Goal: Task Accomplishment & Management: Manage account settings

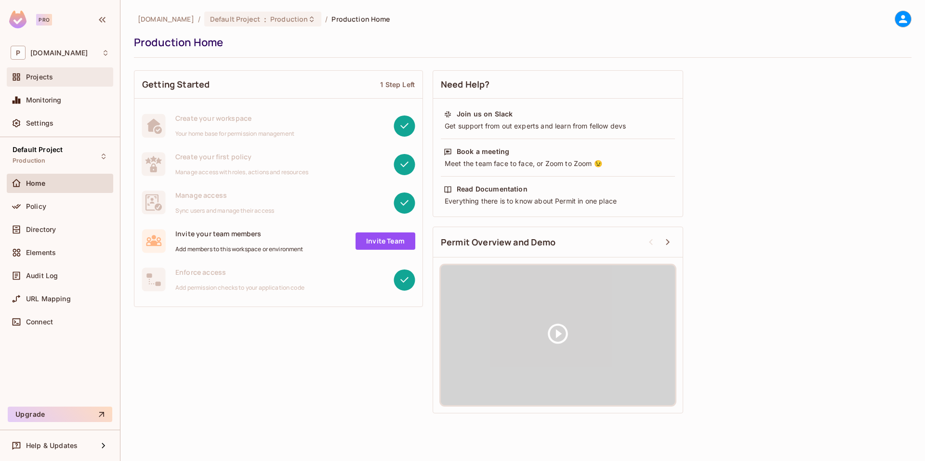
click at [56, 83] on div "Projects" at bounding box center [60, 76] width 106 height 19
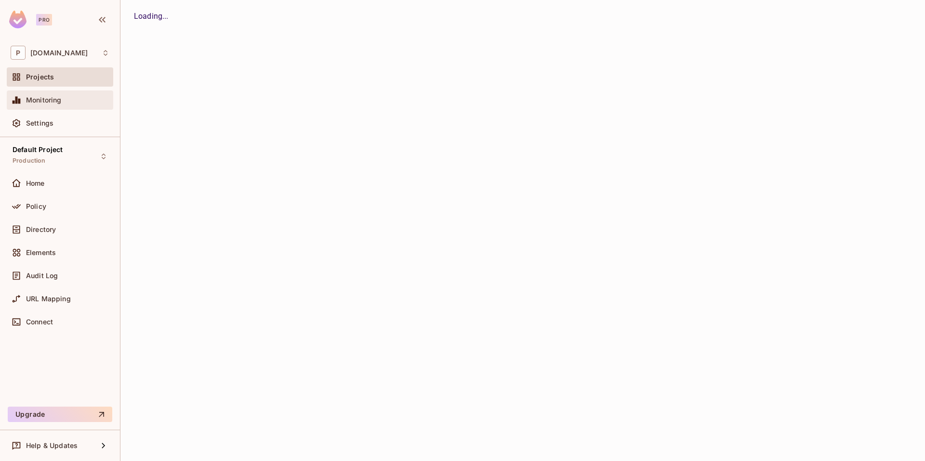
click at [59, 101] on span "Monitoring" at bounding box center [44, 100] width 36 height 8
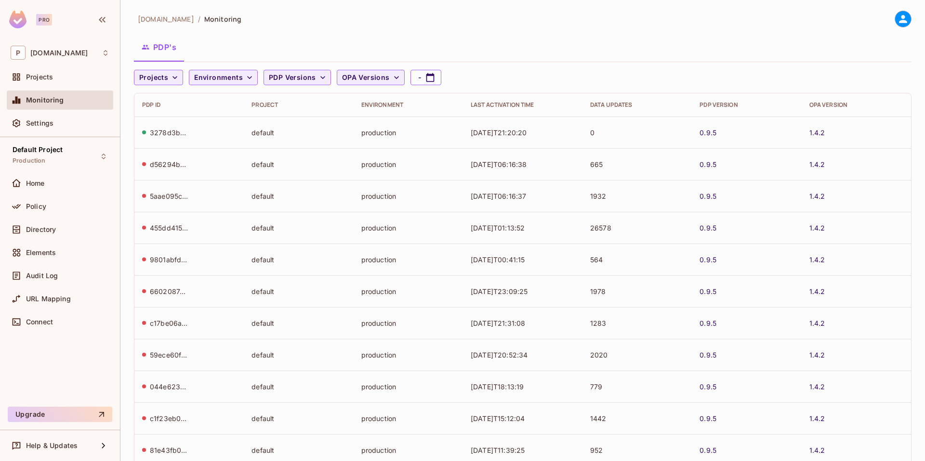
click at [235, 40] on div "PDP's" at bounding box center [523, 47] width 778 height 24
click at [664, 36] on div "PDP's" at bounding box center [523, 47] width 778 height 24
click at [899, 22] on icon at bounding box center [903, 19] width 8 height 8
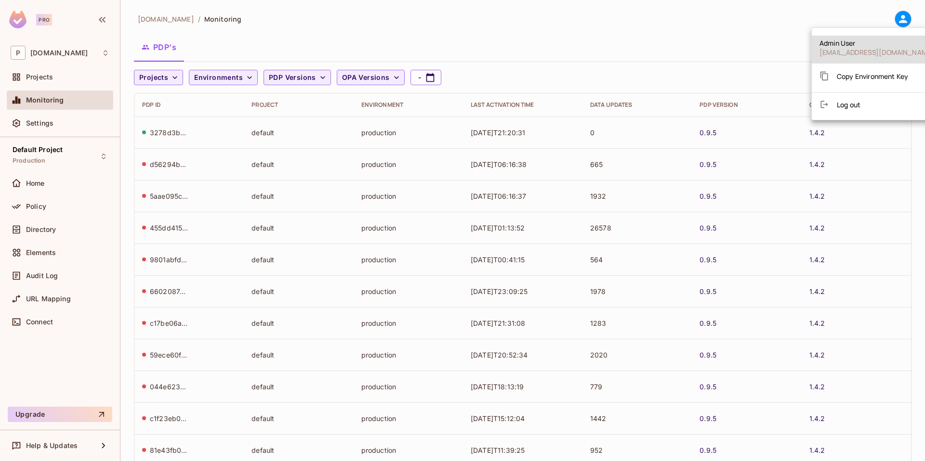
click at [862, 108] on li "Log out" at bounding box center [877, 104] width 130 height 15
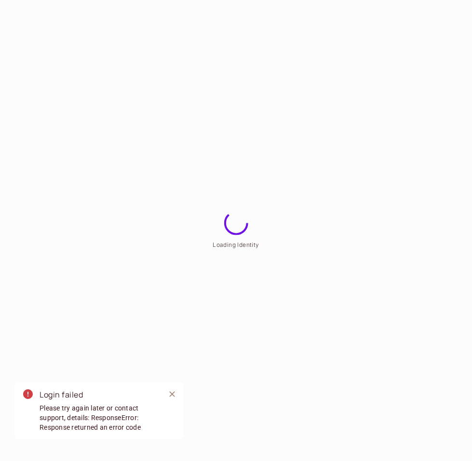
click at [53, 406] on span "Please try again later or contact support, details: ResponseError: Response ret…" at bounding box center [99, 418] width 118 height 29
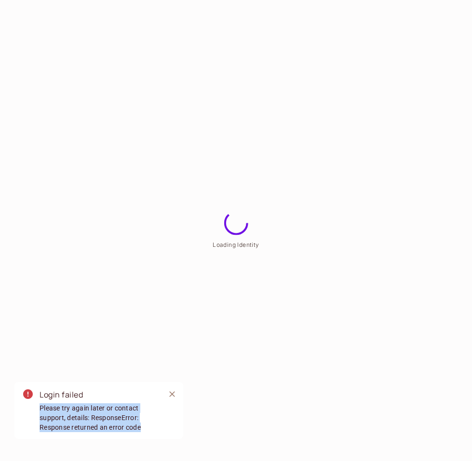
drag, startPoint x: 39, startPoint y: 408, endPoint x: 164, endPoint y: 430, distance: 127.1
click at [163, 430] on div "Login failed Please try again later or contact support, details: ResponseError:…" at bounding box center [98, 410] width 169 height 57
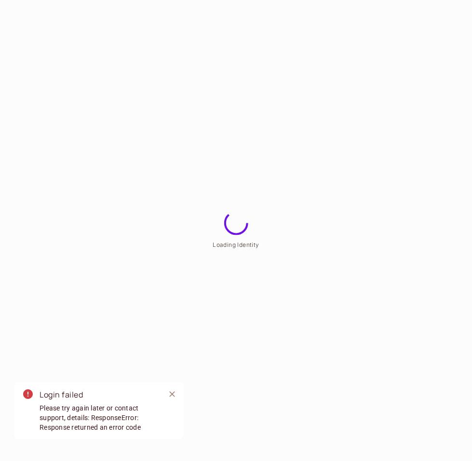
click at [56, 407] on span "Please try again later or contact support, details: ResponseError: Response ret…" at bounding box center [99, 418] width 118 height 29
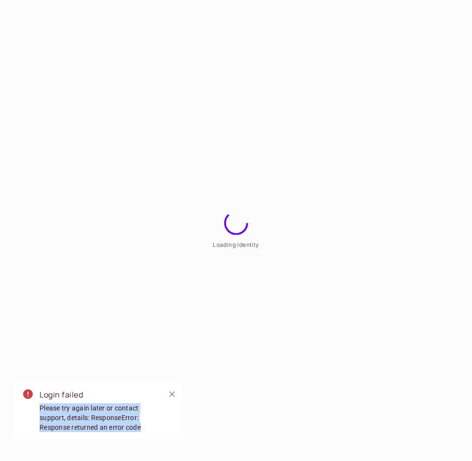
drag, startPoint x: 40, startPoint y: 409, endPoint x: 149, endPoint y: 426, distance: 109.8
click at [149, 427] on span "Please try again later or contact support, details: ResponseError: Response ret…" at bounding box center [99, 418] width 118 height 29
copy span "Please try again later or contact support, details: ResponseError: Response ret…"
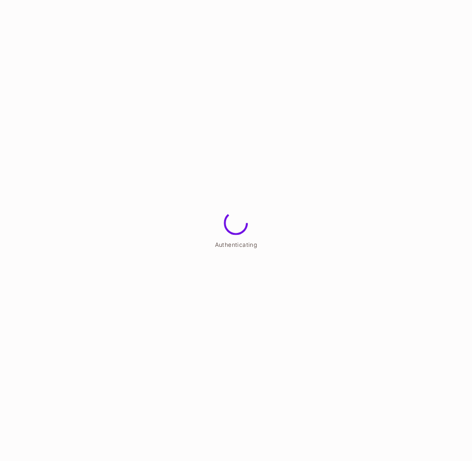
click at [438, 0] on html "Authenticating" at bounding box center [236, 0] width 472 height 0
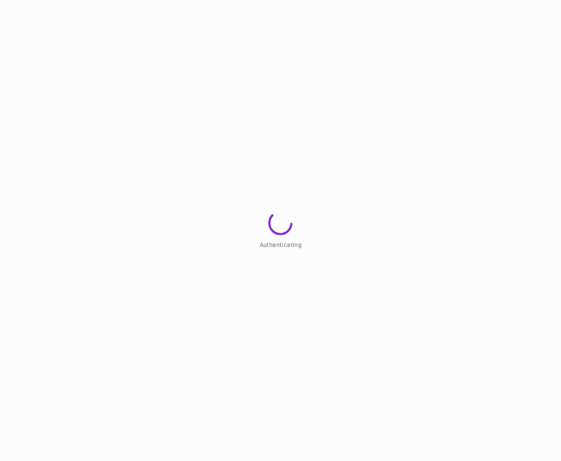
click at [435, 0] on html "Authenticating" at bounding box center [280, 0] width 561 height 0
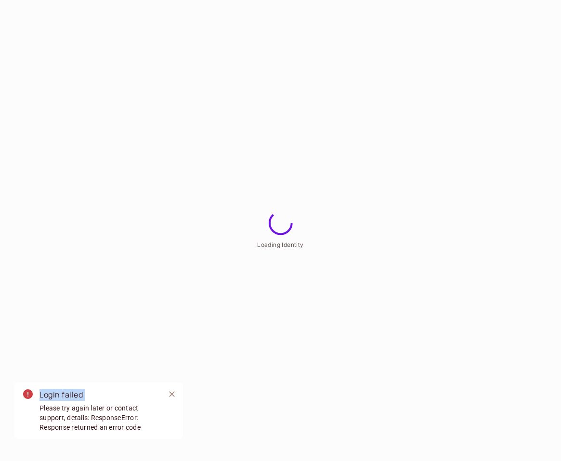
drag, startPoint x: 40, startPoint y: 409, endPoint x: 215, endPoint y: 442, distance: 177.5
click at [215, 0] on html "Loading Identity Login failed Please try again later or contact support, detail…" at bounding box center [280, 0] width 561 height 0
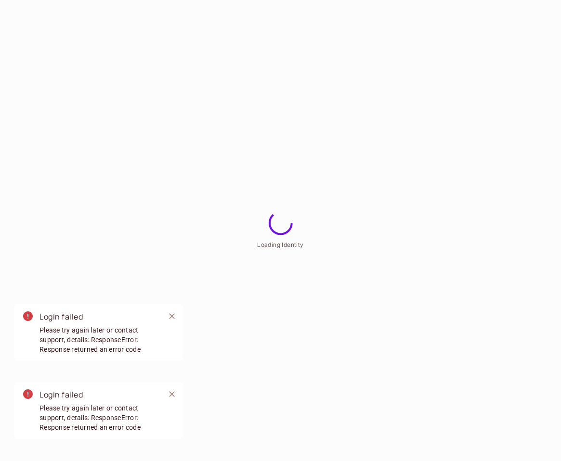
click at [236, 0] on html "Loading Identity Login failed Please try again later or contact support, detail…" at bounding box center [280, 0] width 561 height 0
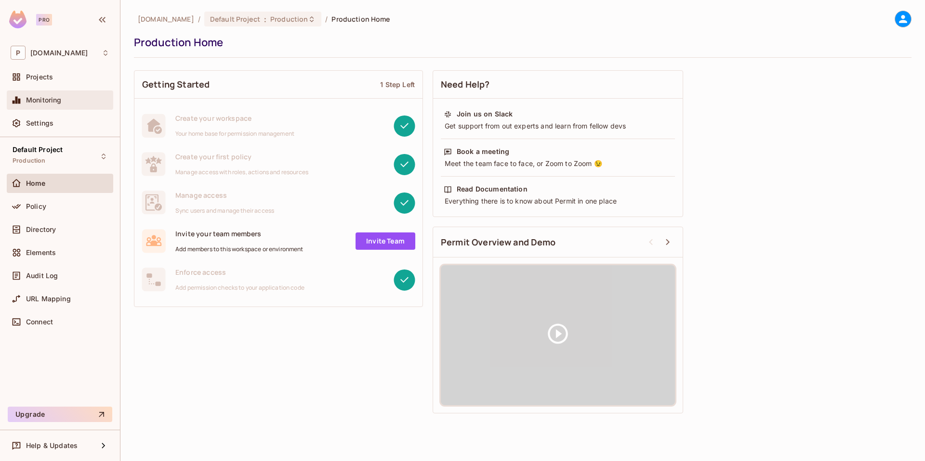
click at [50, 97] on span "Monitoring" at bounding box center [44, 100] width 36 height 8
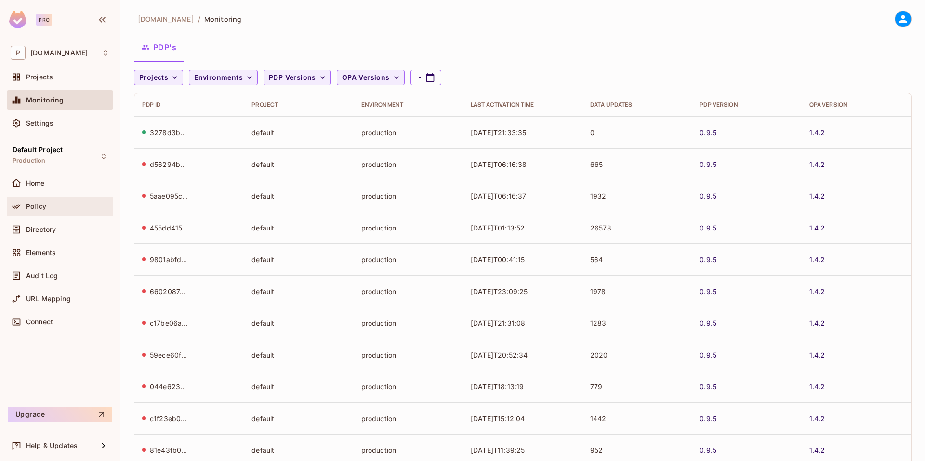
click at [57, 199] on div "Policy" at bounding box center [60, 206] width 106 height 19
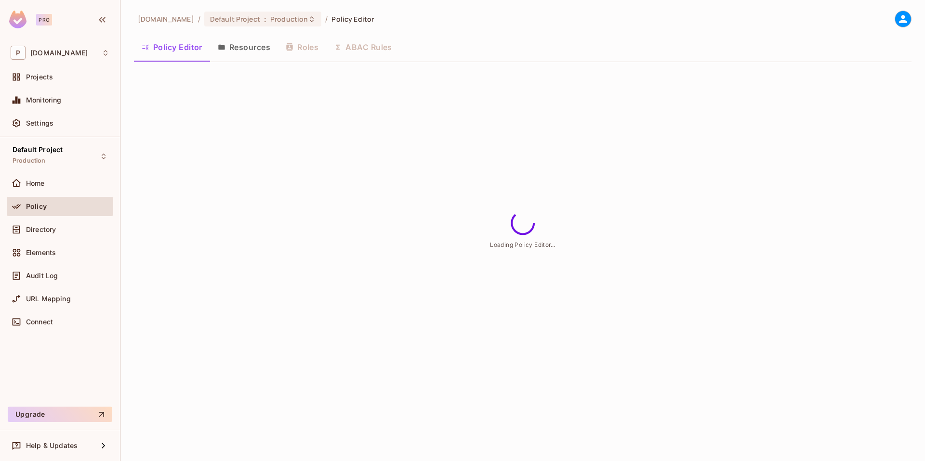
click at [255, 50] on button "Resources" at bounding box center [244, 47] width 68 height 24
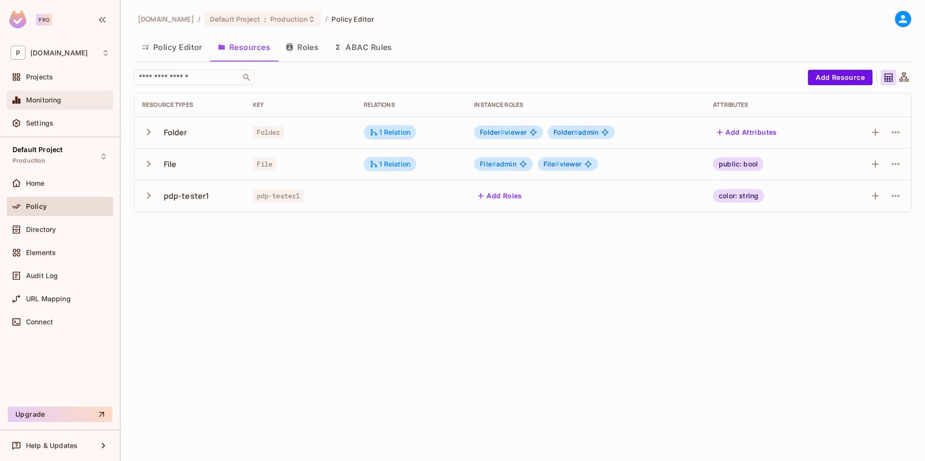
click at [45, 106] on div "Monitoring" at bounding box center [60, 100] width 106 height 19
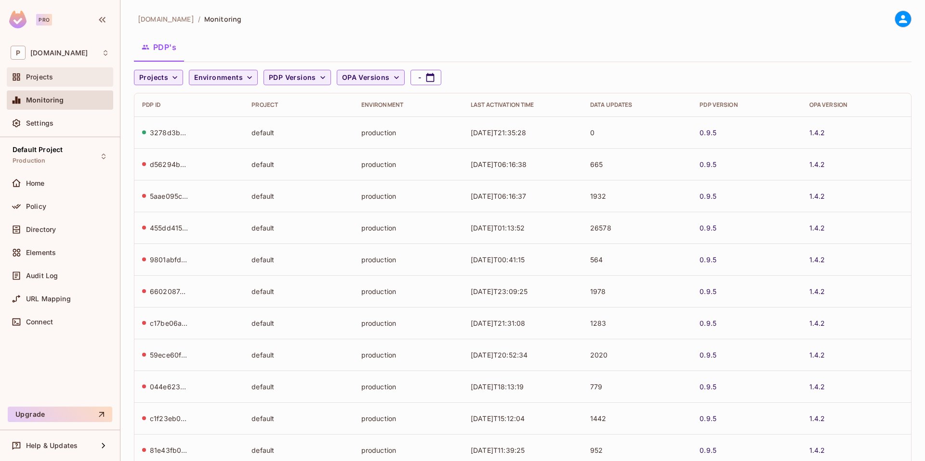
click at [66, 84] on div "Projects" at bounding box center [60, 76] width 106 height 19
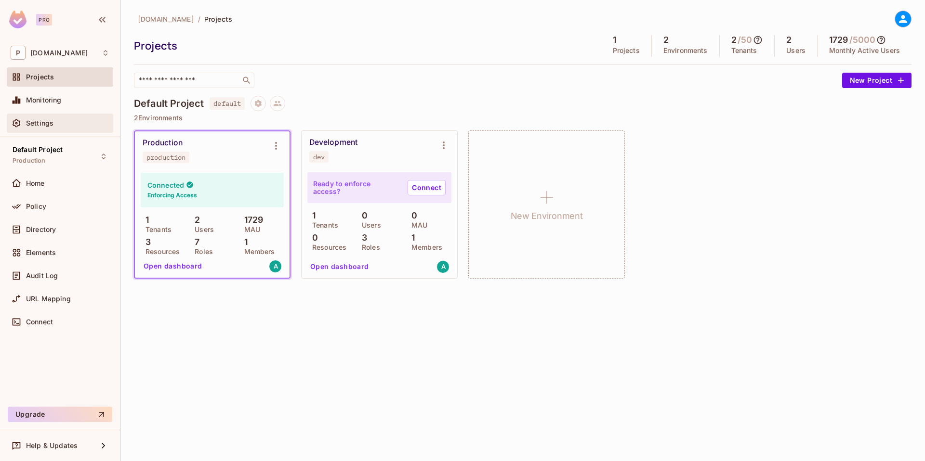
click at [48, 127] on span "Settings" at bounding box center [39, 123] width 27 height 8
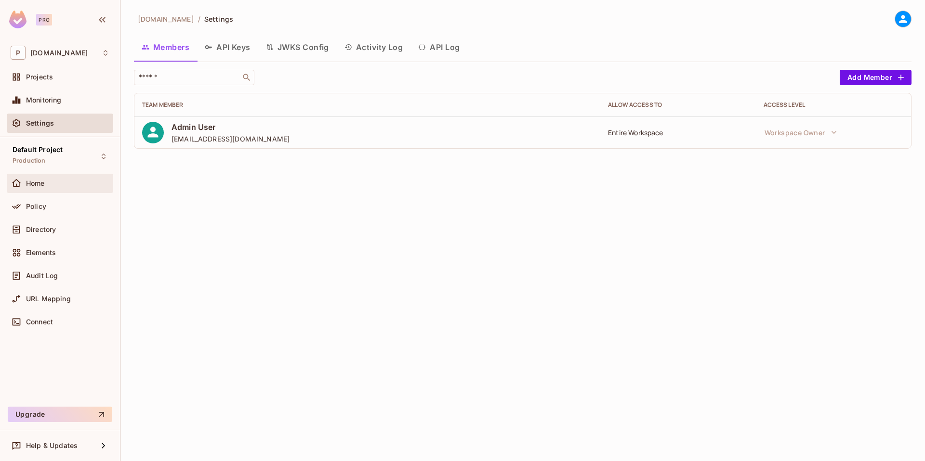
click at [47, 178] on div "Home" at bounding box center [60, 184] width 99 height 12
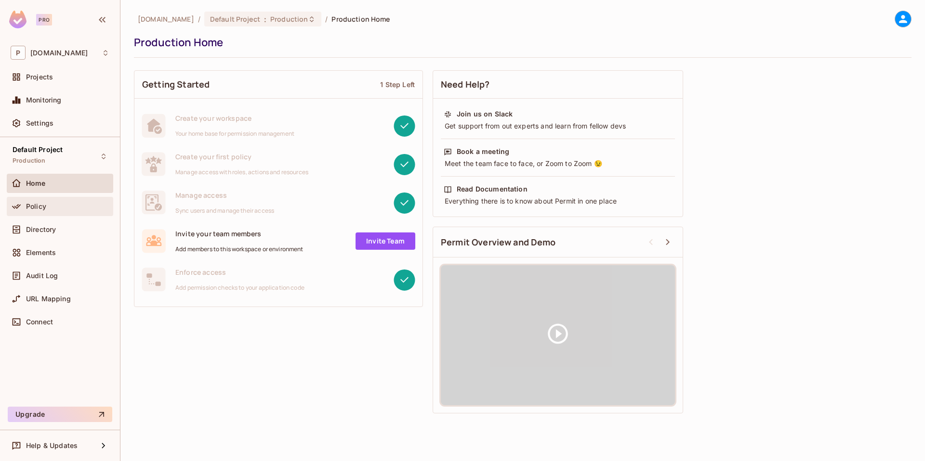
click at [46, 204] on div "Policy" at bounding box center [67, 207] width 83 height 8
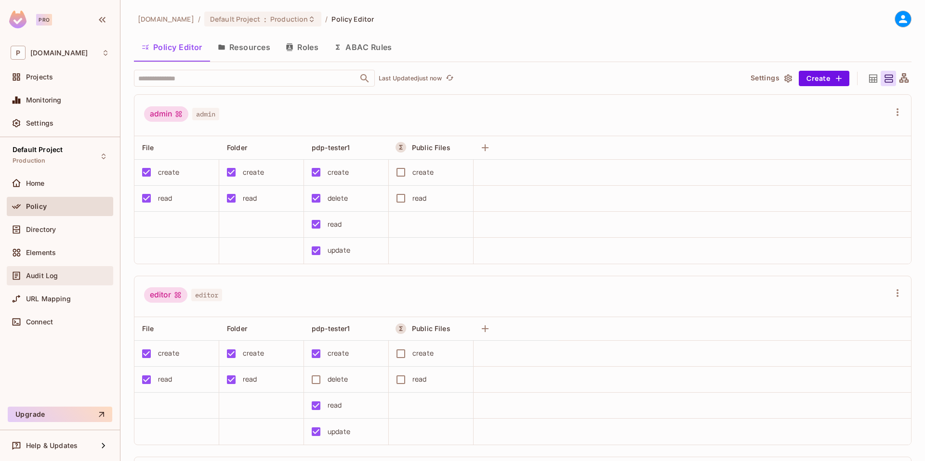
click at [38, 285] on div "Audit Log" at bounding box center [60, 275] width 106 height 19
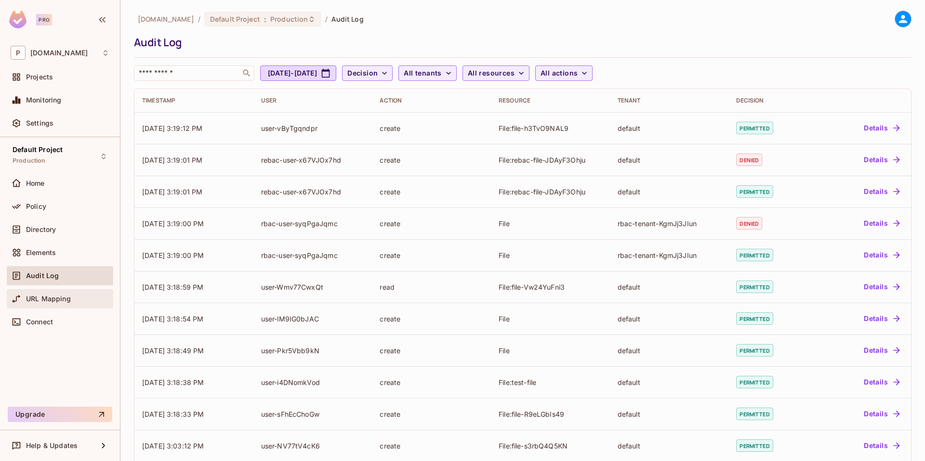
click at [64, 297] on span "URL Mapping" at bounding box center [48, 299] width 45 height 8
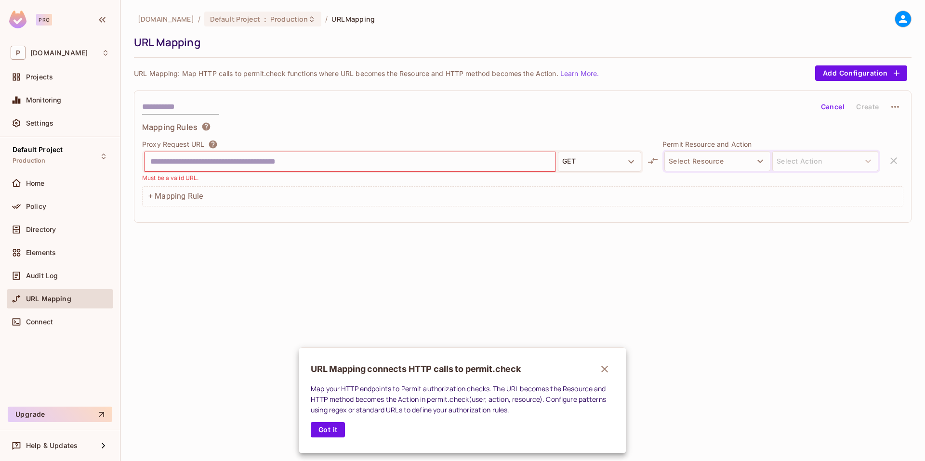
click at [52, 245] on div at bounding box center [462, 230] width 925 height 461
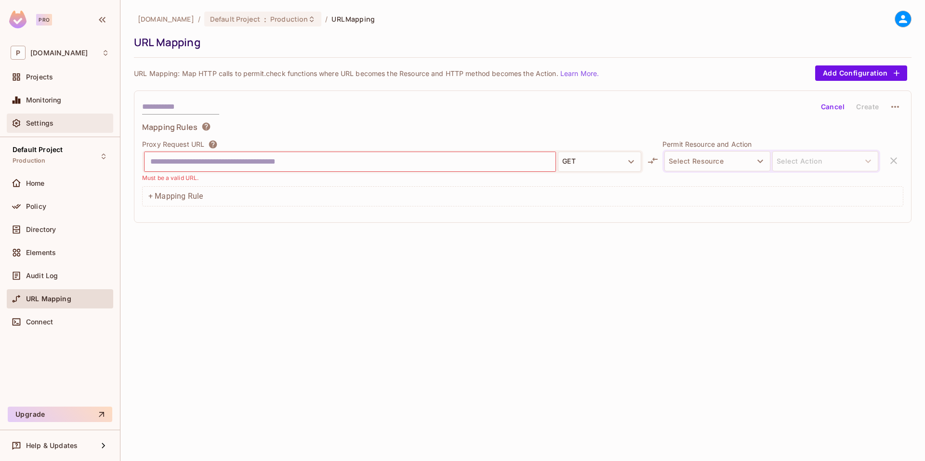
click at [44, 132] on div "Settings" at bounding box center [60, 123] width 106 height 19
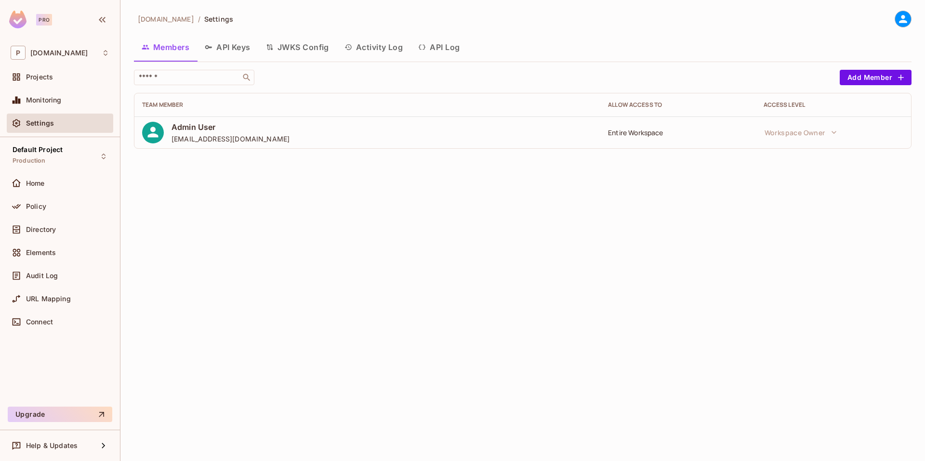
click at [399, 43] on button "Activity Log" at bounding box center [374, 47] width 74 height 24
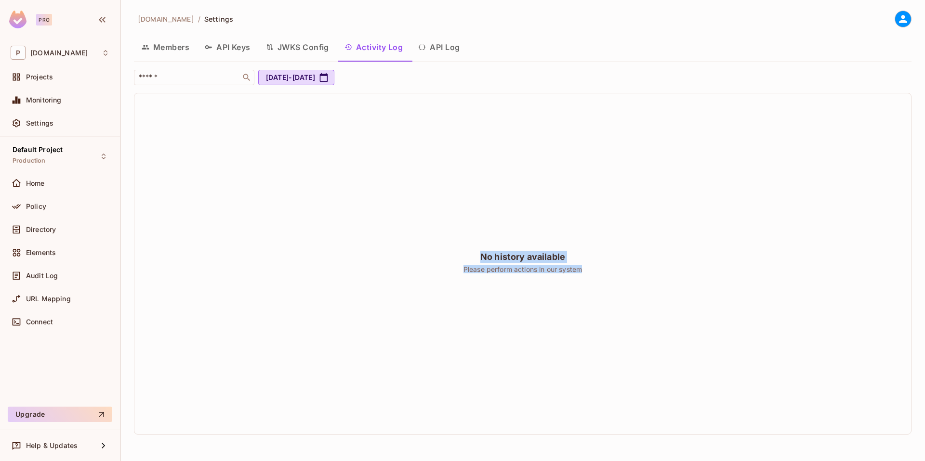
drag, startPoint x: 482, startPoint y: 253, endPoint x: 633, endPoint y: 282, distance: 153.1
click at [633, 282] on div "No history available Please perform actions in our system" at bounding box center [522, 263] width 777 height 341
click at [442, 51] on button "API Log" at bounding box center [438, 47] width 57 height 24
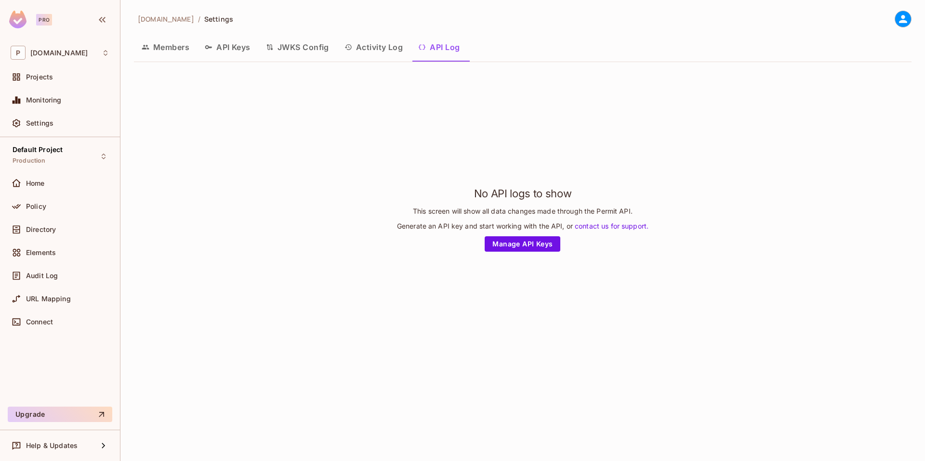
click at [385, 50] on button "Activity Log" at bounding box center [374, 47] width 74 height 24
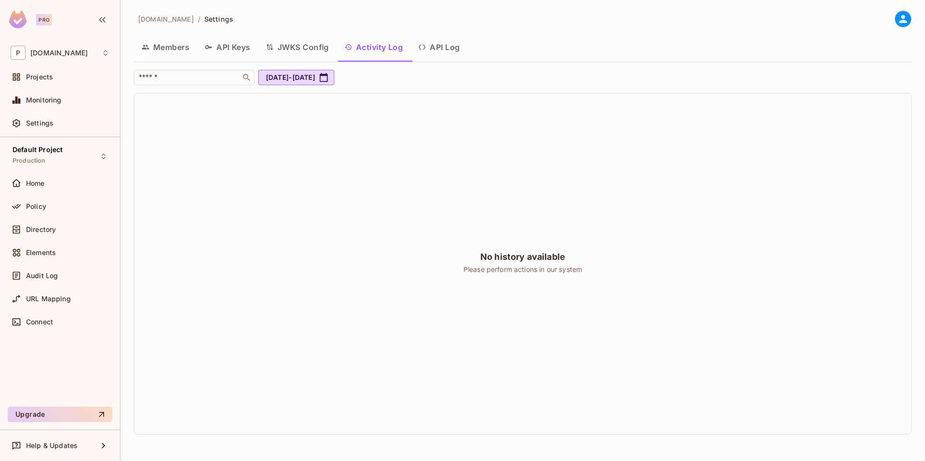
click at [437, 51] on button "API Log" at bounding box center [438, 47] width 57 height 24
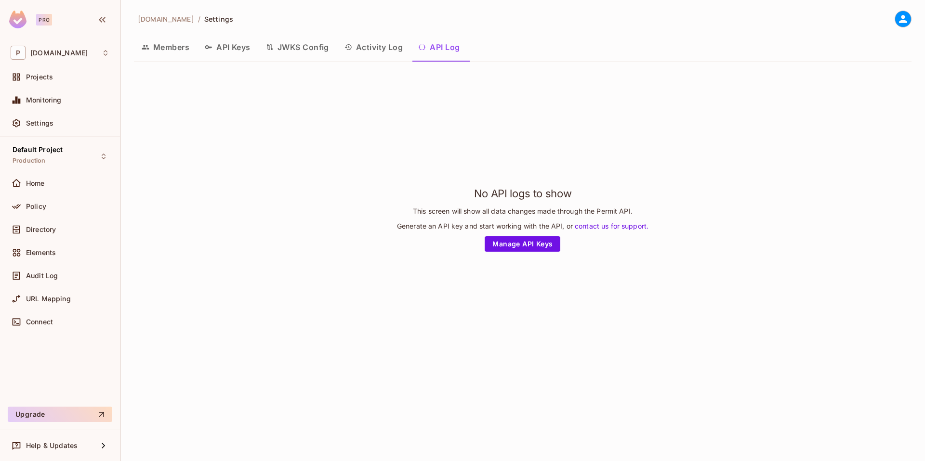
click at [392, 48] on button "Activity Log" at bounding box center [374, 47] width 74 height 24
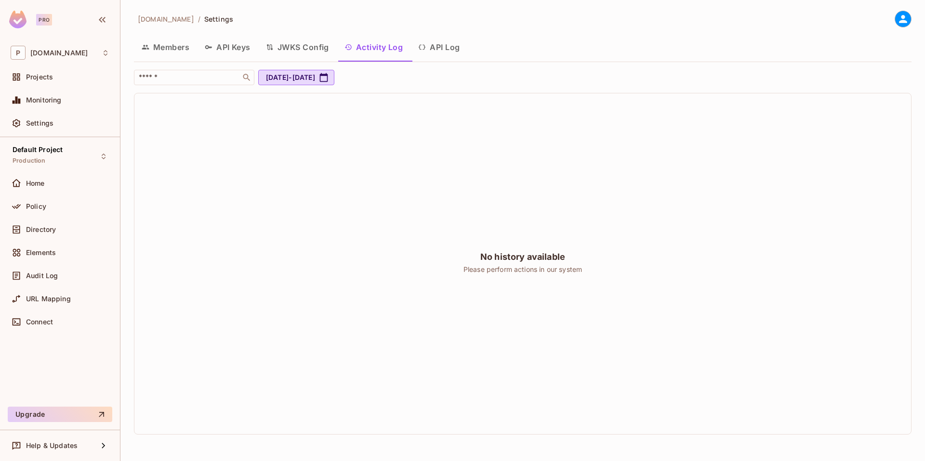
click at [443, 49] on button "API Log" at bounding box center [438, 47] width 57 height 24
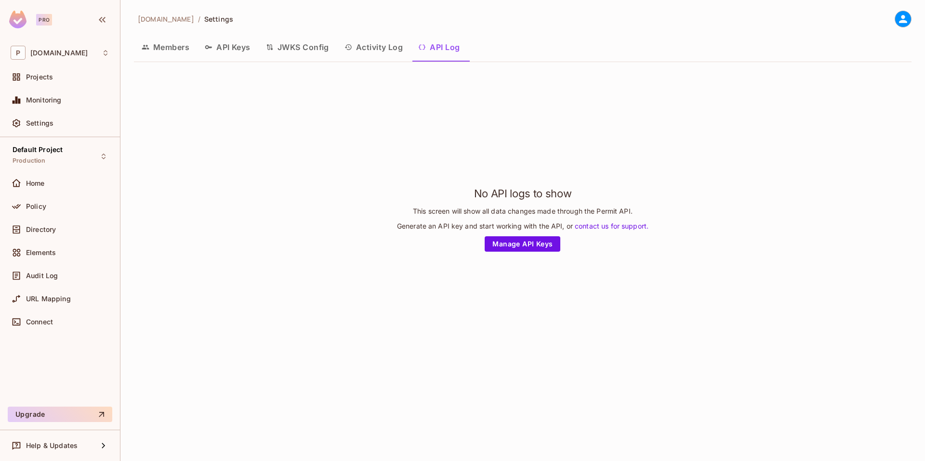
click at [387, 48] on button "Activity Log" at bounding box center [374, 47] width 74 height 24
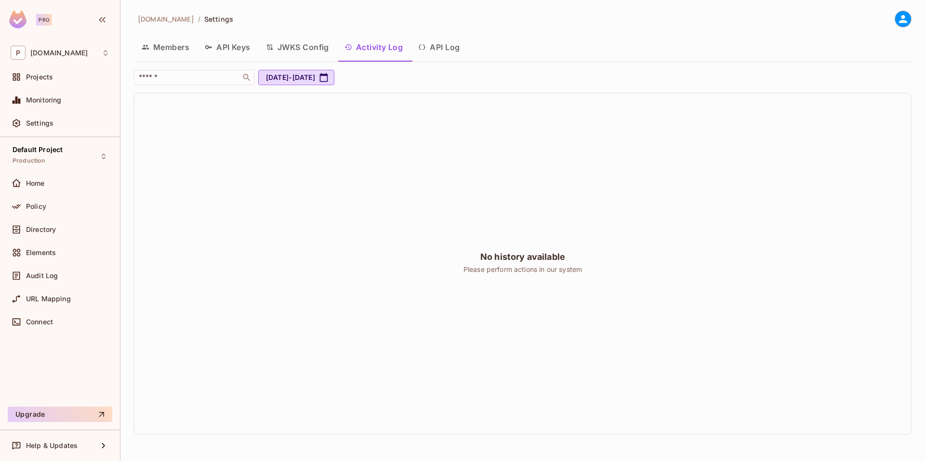
click at [426, 50] on icon "button" at bounding box center [422, 47] width 8 height 8
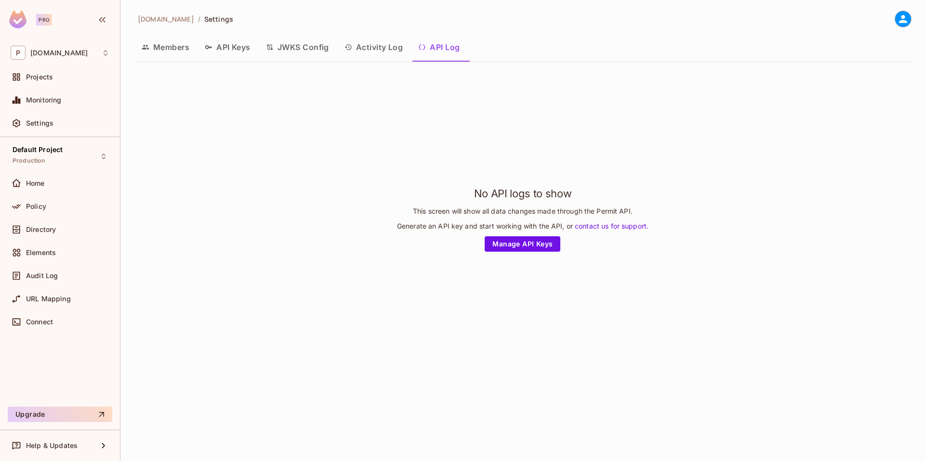
click at [378, 48] on button "Activity Log" at bounding box center [374, 47] width 74 height 24
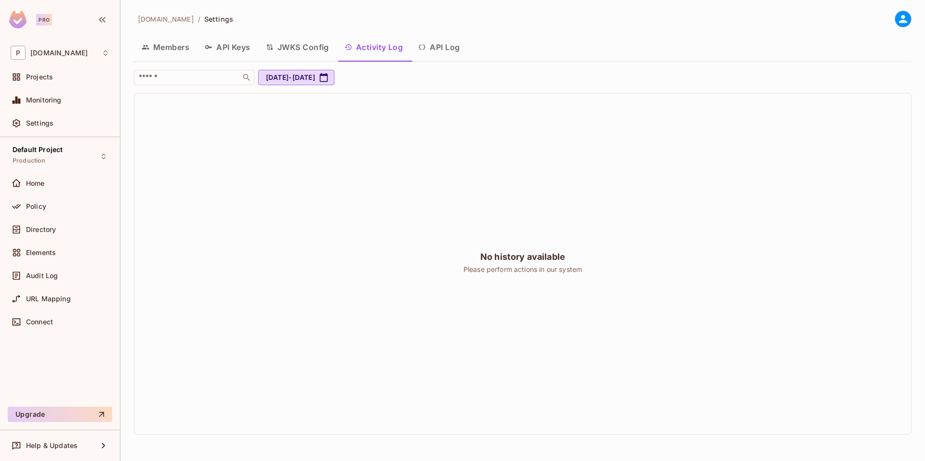
click at [177, 48] on button "Members" at bounding box center [165, 47] width 63 height 24
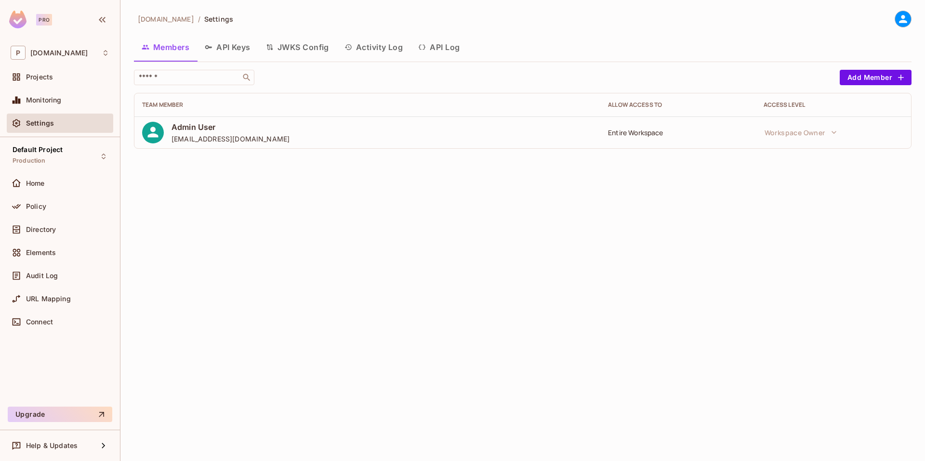
click at [214, 49] on button "API Keys" at bounding box center [227, 47] width 61 height 24
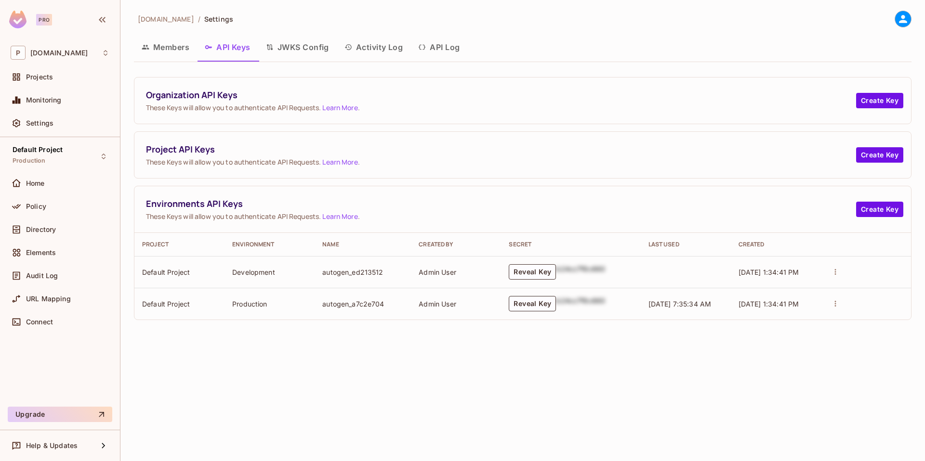
click at [289, 48] on button "JWKS Config" at bounding box center [297, 47] width 79 height 24
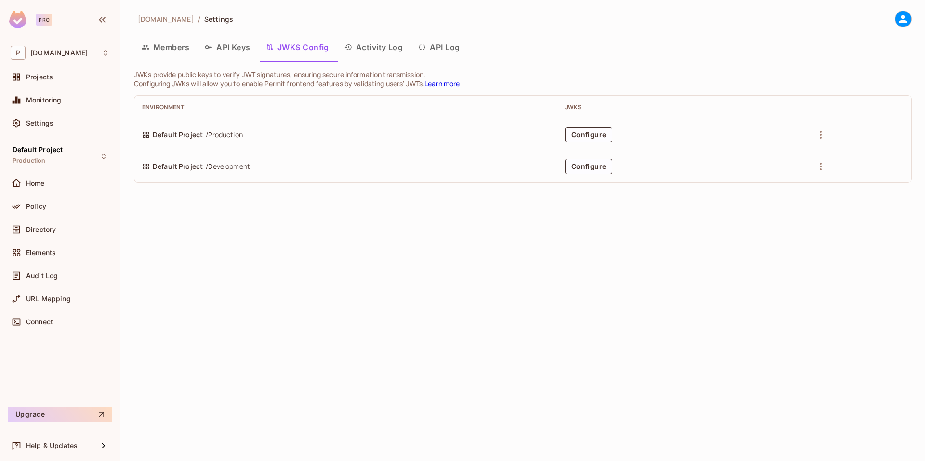
click at [356, 49] on button "Activity Log" at bounding box center [374, 47] width 74 height 24
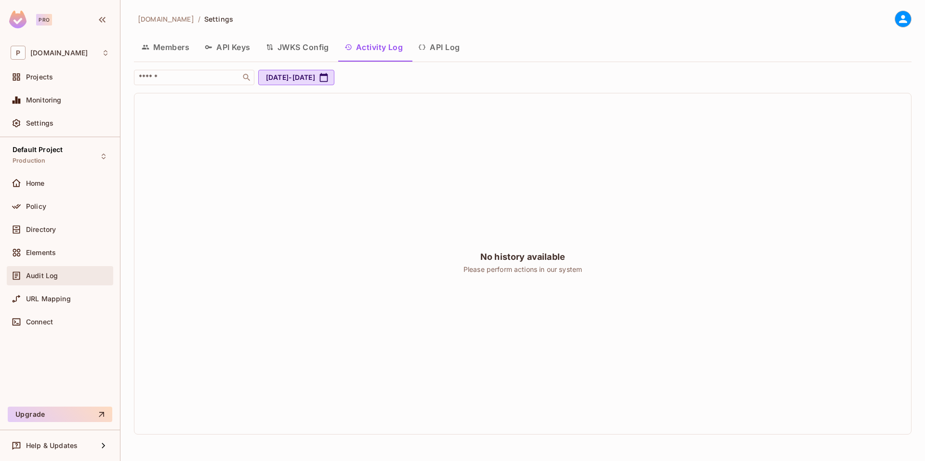
click at [56, 272] on span "Audit Log" at bounding box center [42, 276] width 32 height 8
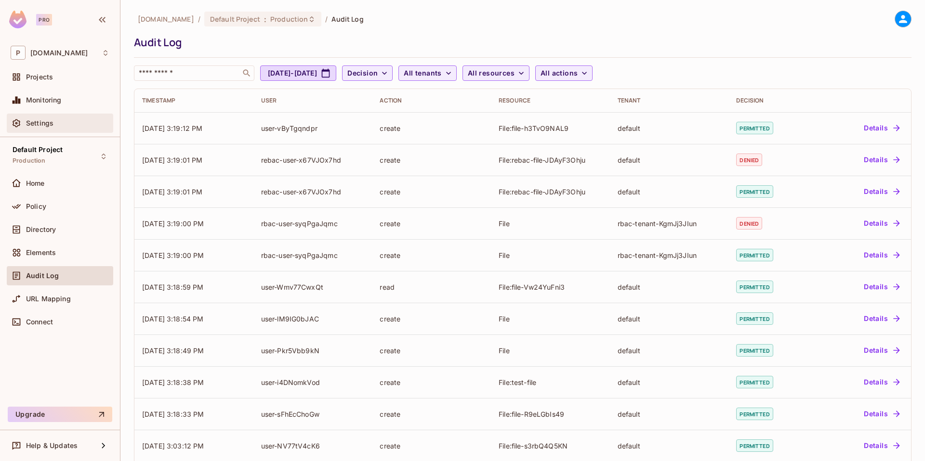
click at [94, 130] on div "Settings" at bounding box center [60, 123] width 106 height 19
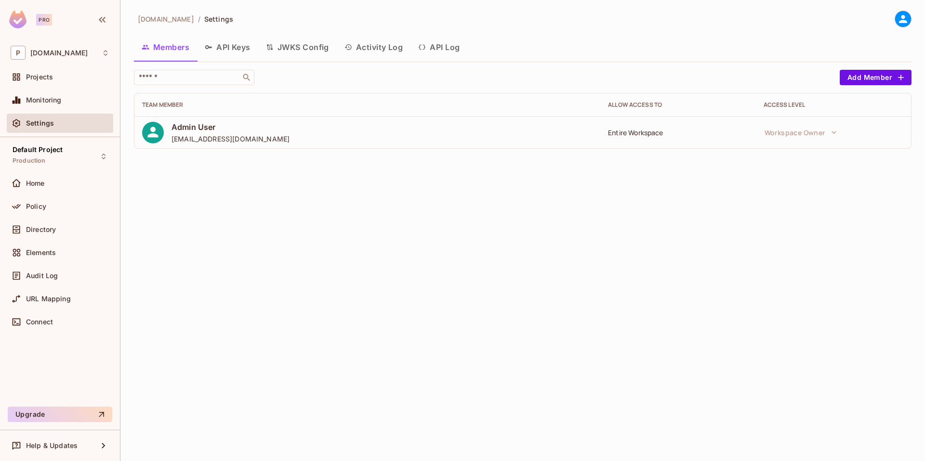
click at [382, 40] on button "Activity Log" at bounding box center [374, 47] width 74 height 24
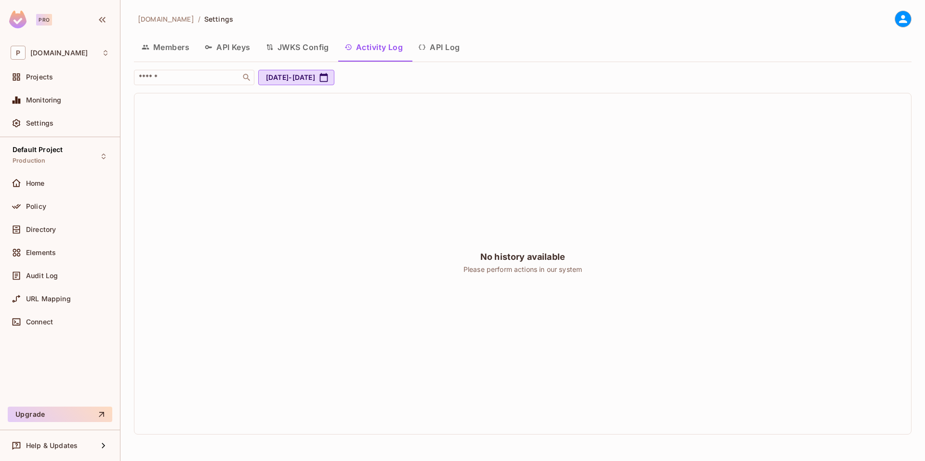
click at [426, 52] on button "API Log" at bounding box center [438, 47] width 57 height 24
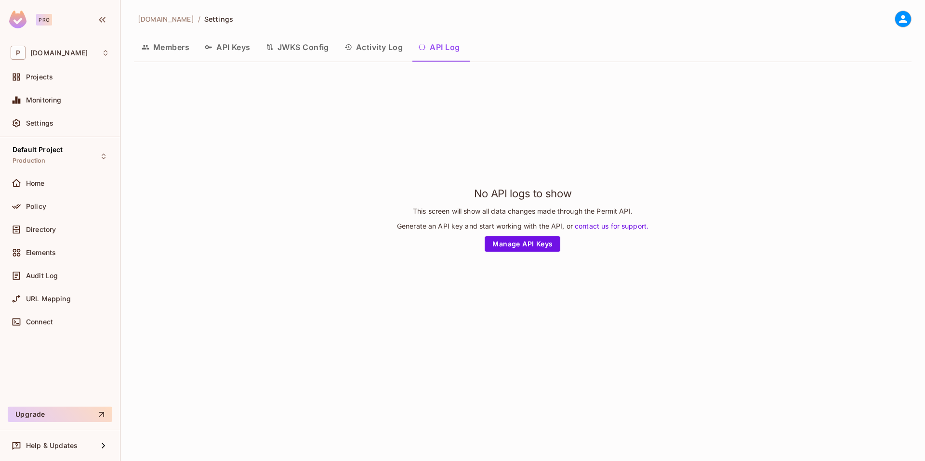
click at [385, 51] on button "Activity Log" at bounding box center [374, 47] width 74 height 24
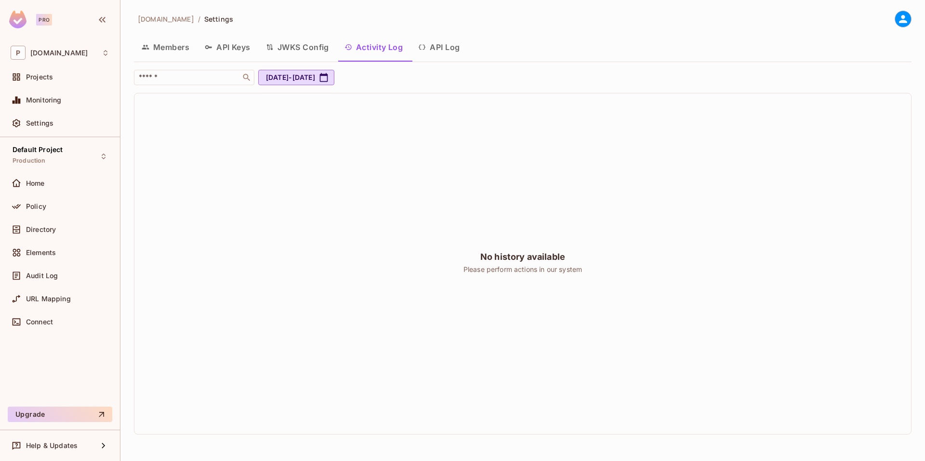
click at [437, 45] on button "API Log" at bounding box center [438, 47] width 57 height 24
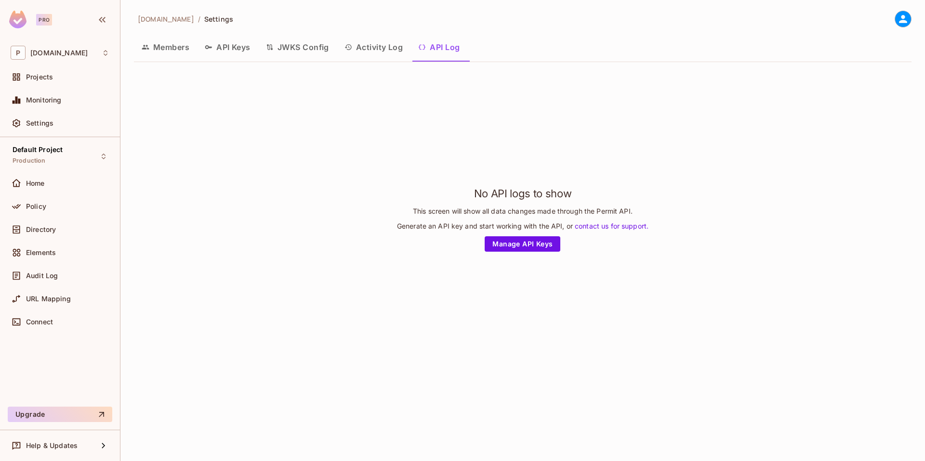
click at [386, 48] on button "Activity Log" at bounding box center [374, 47] width 74 height 24
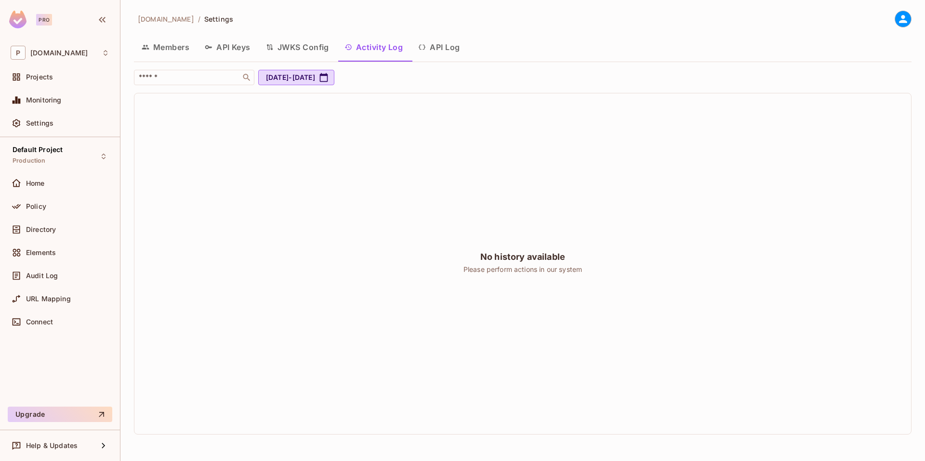
click at [426, 49] on icon "button" at bounding box center [422, 47] width 8 height 8
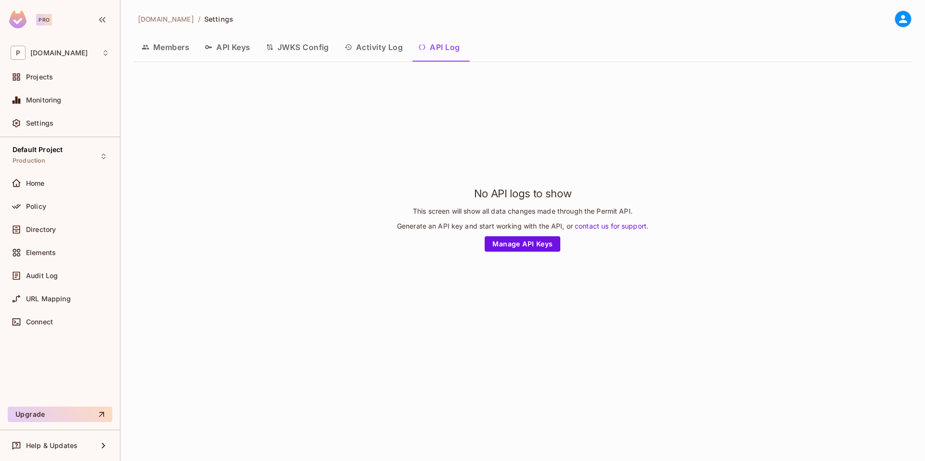
click at [394, 50] on button "Activity Log" at bounding box center [374, 47] width 74 height 24
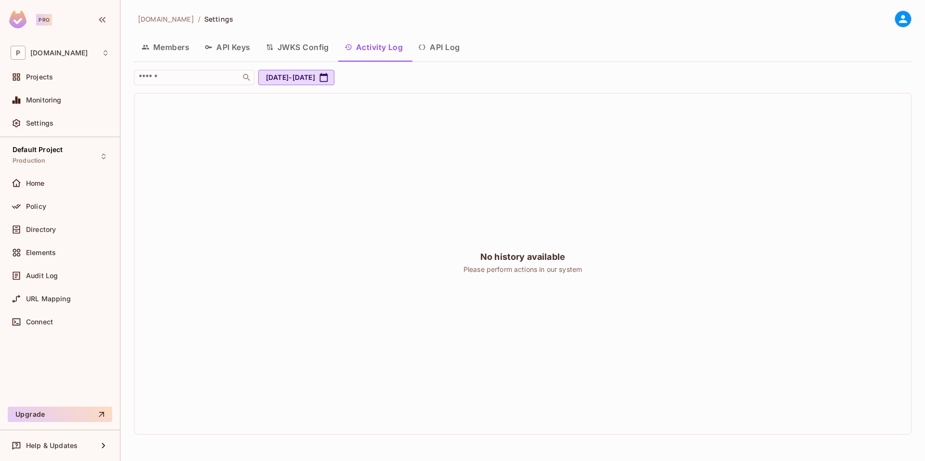
click at [435, 51] on button "API Log" at bounding box center [438, 47] width 57 height 24
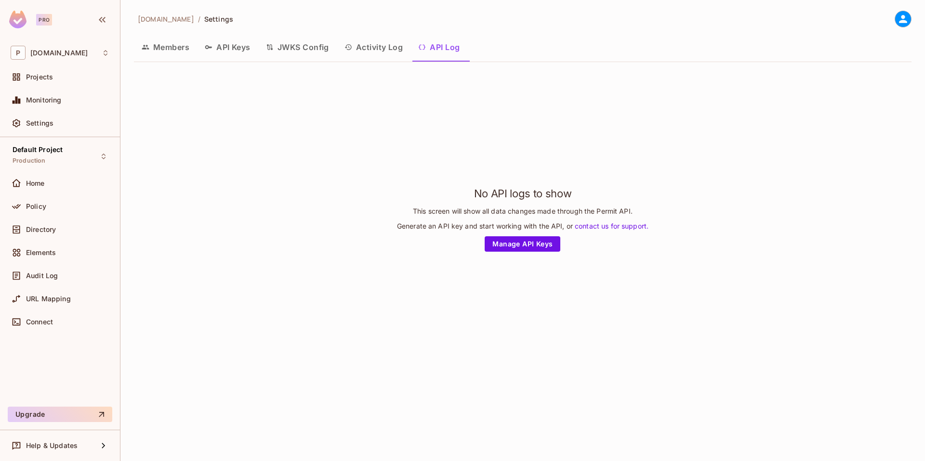
click at [383, 49] on button "Activity Log" at bounding box center [374, 47] width 74 height 24
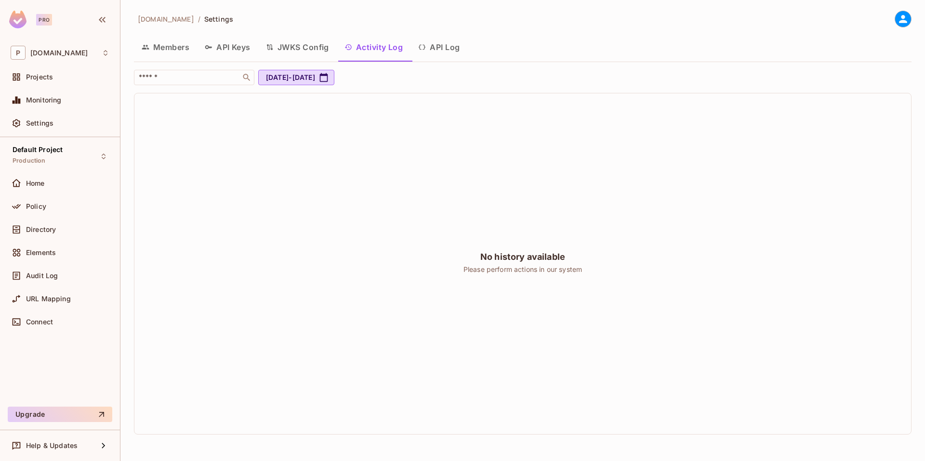
click at [426, 48] on icon "button" at bounding box center [422, 47] width 8 height 8
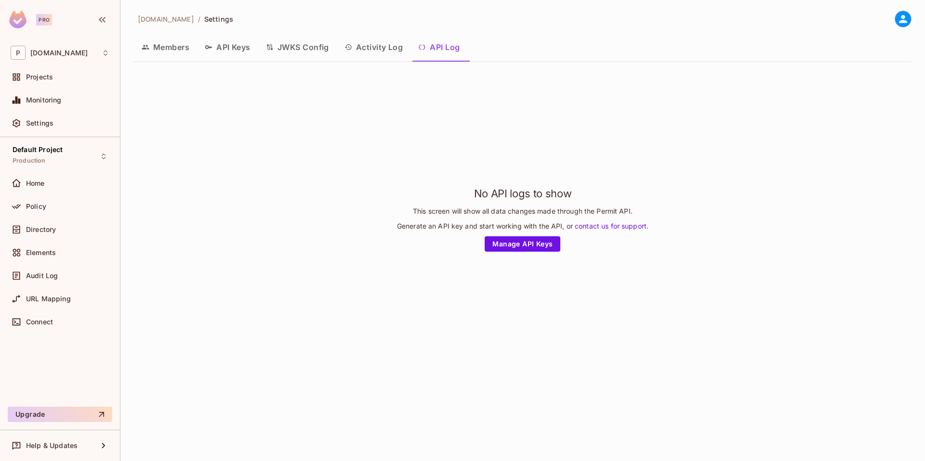
click at [399, 48] on button "Activity Log" at bounding box center [374, 47] width 74 height 24
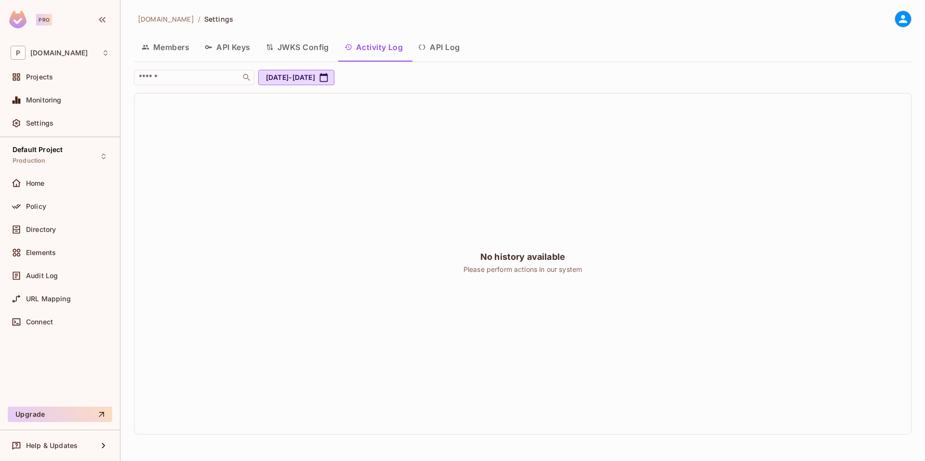
click at [435, 47] on button "API Log" at bounding box center [438, 47] width 57 height 24
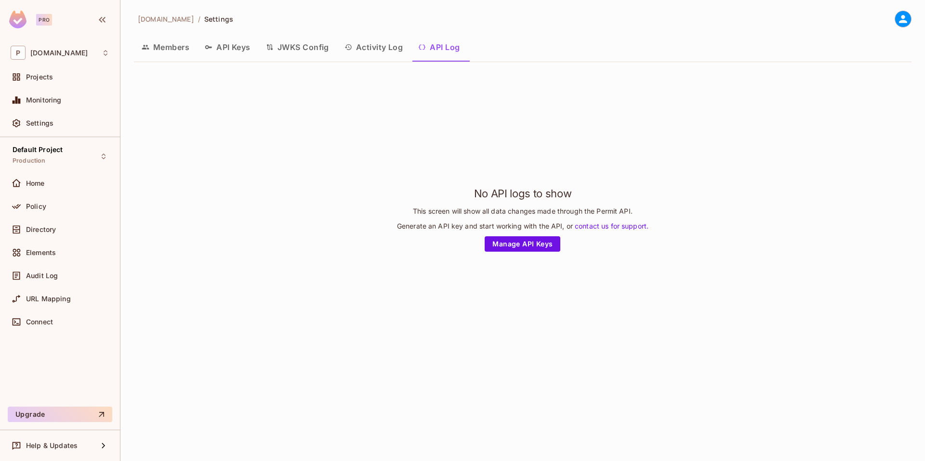
click at [389, 48] on button "Activity Log" at bounding box center [374, 47] width 74 height 24
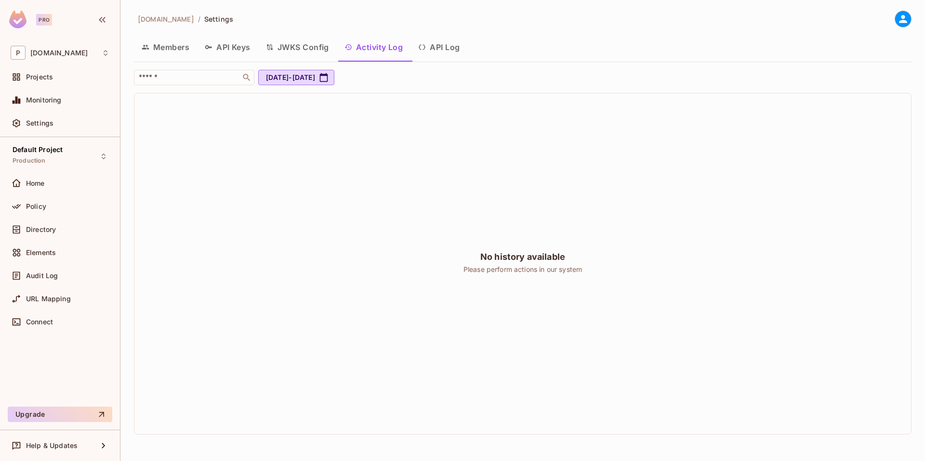
click at [438, 50] on button "API Log" at bounding box center [438, 47] width 57 height 24
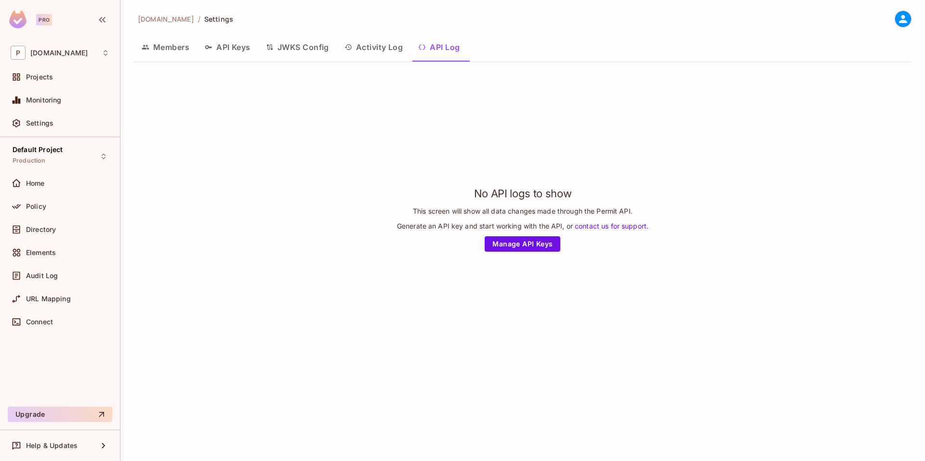
click at [407, 49] on button "Activity Log" at bounding box center [374, 47] width 74 height 24
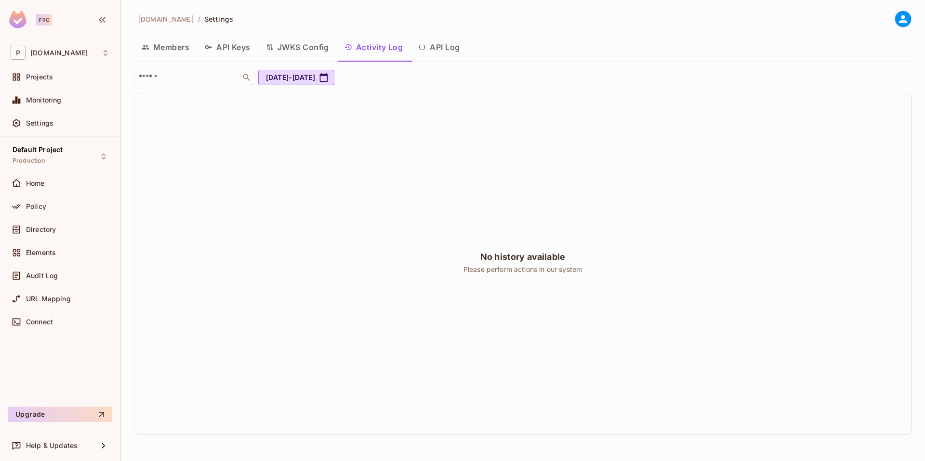
click at [403, 154] on div "No history available Please perform actions in our system" at bounding box center [522, 263] width 777 height 341
click at [438, 50] on button "API Log" at bounding box center [438, 47] width 57 height 24
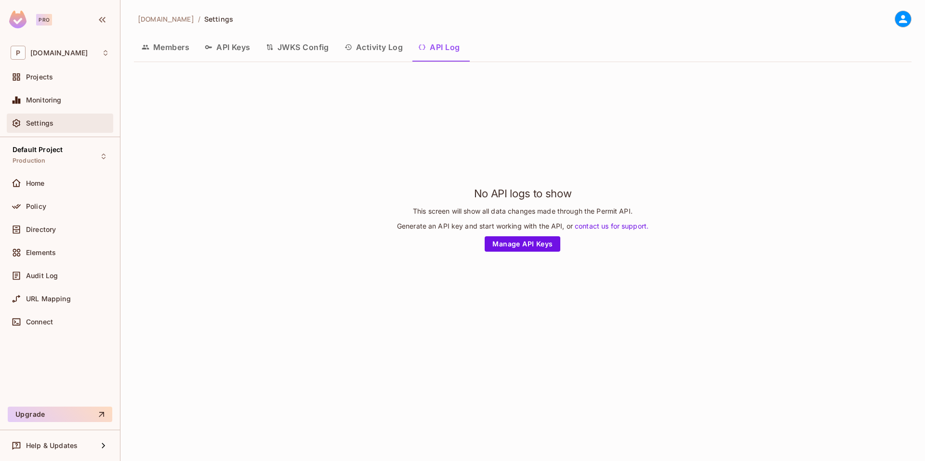
click at [47, 131] on div "Settings" at bounding box center [60, 123] width 106 height 19
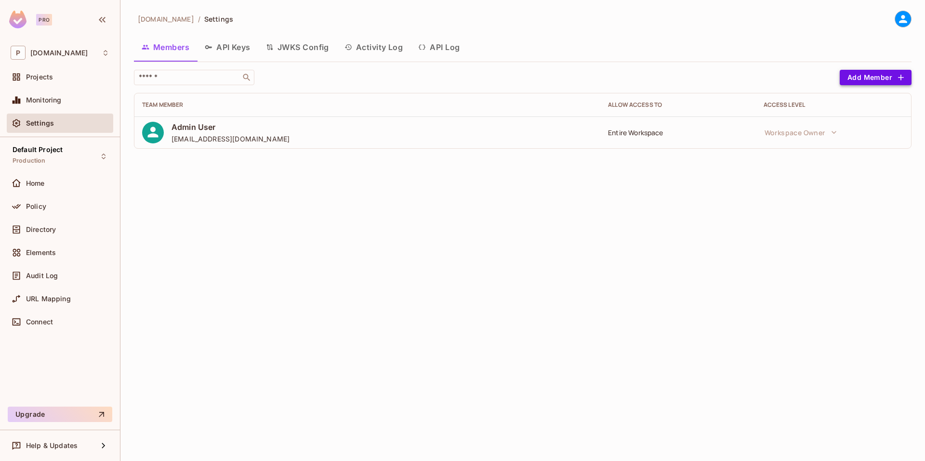
click at [869, 80] on button "Add Member" at bounding box center [876, 77] width 72 height 15
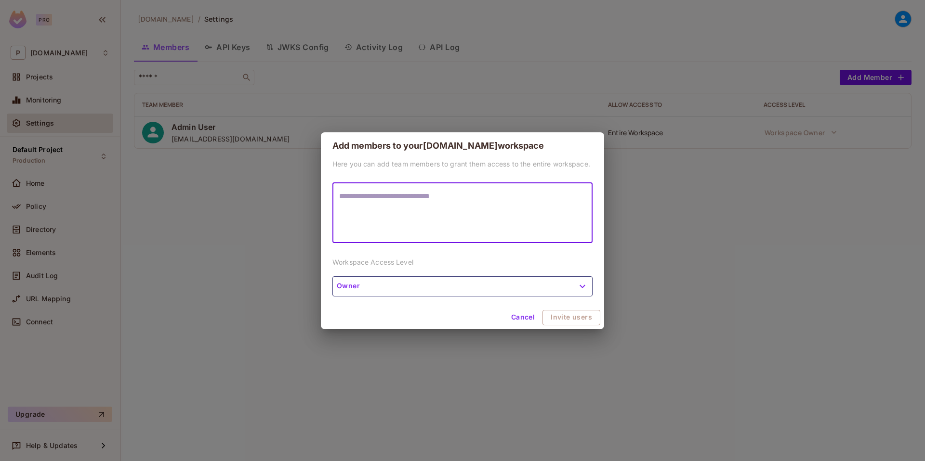
click at [396, 220] on textarea at bounding box center [462, 213] width 247 height 44
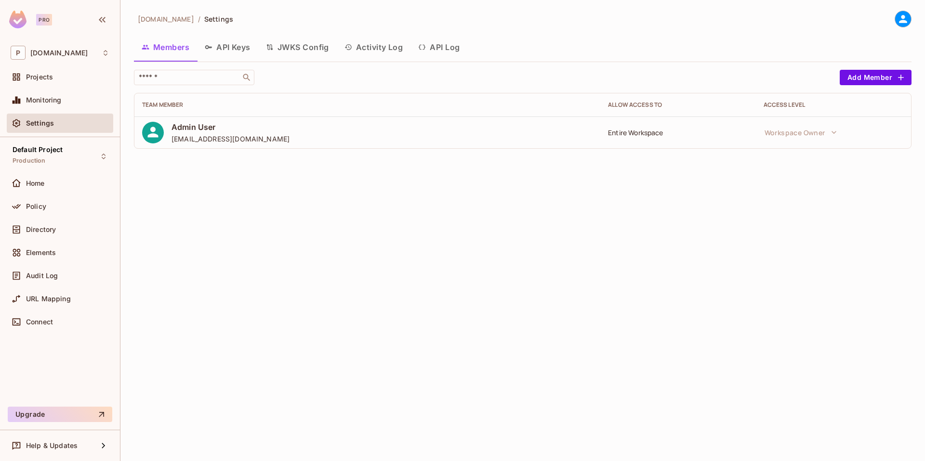
click at [365, 209] on div "permit.io / Settings Members API Keys JWKS Config Activity Log API Log ​ Add Me…" at bounding box center [522, 230] width 804 height 461
click at [49, 208] on div "Policy" at bounding box center [67, 207] width 83 height 8
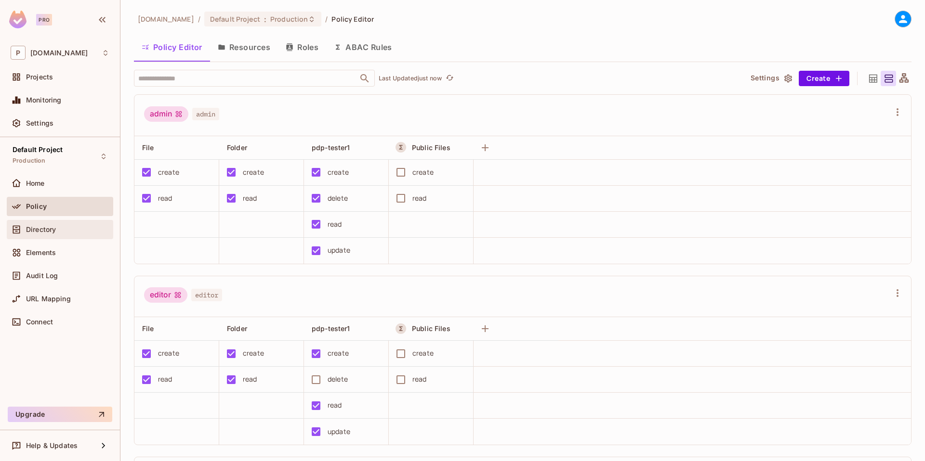
click at [52, 228] on span "Directory" at bounding box center [41, 230] width 30 height 8
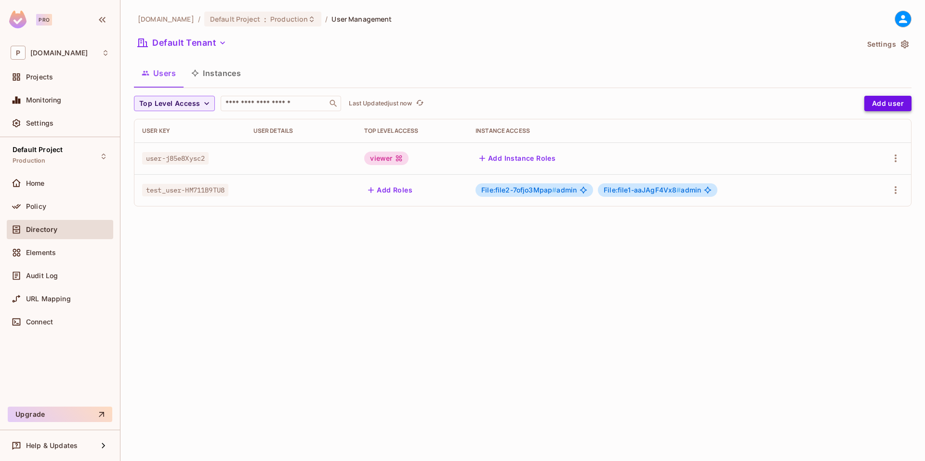
click at [883, 109] on button "Add user" at bounding box center [887, 103] width 47 height 15
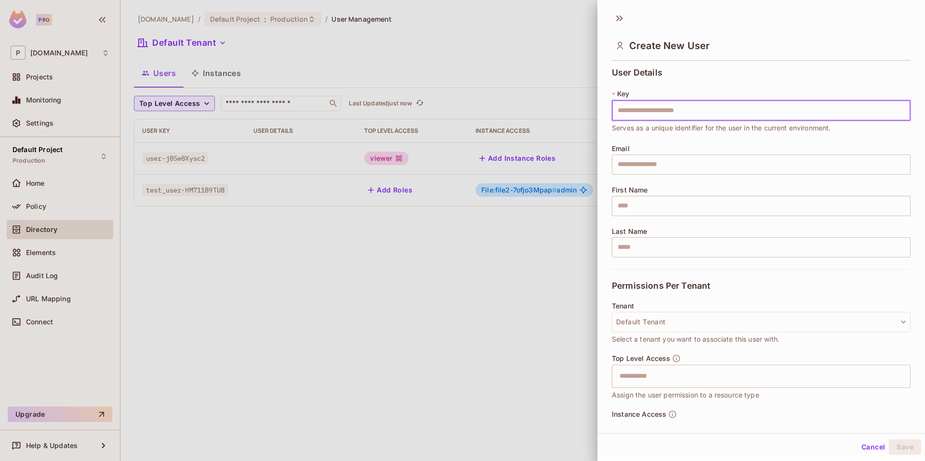
click at [655, 113] on input "text" at bounding box center [761, 111] width 299 height 20
type input "***"
click at [520, 257] on div at bounding box center [462, 230] width 925 height 461
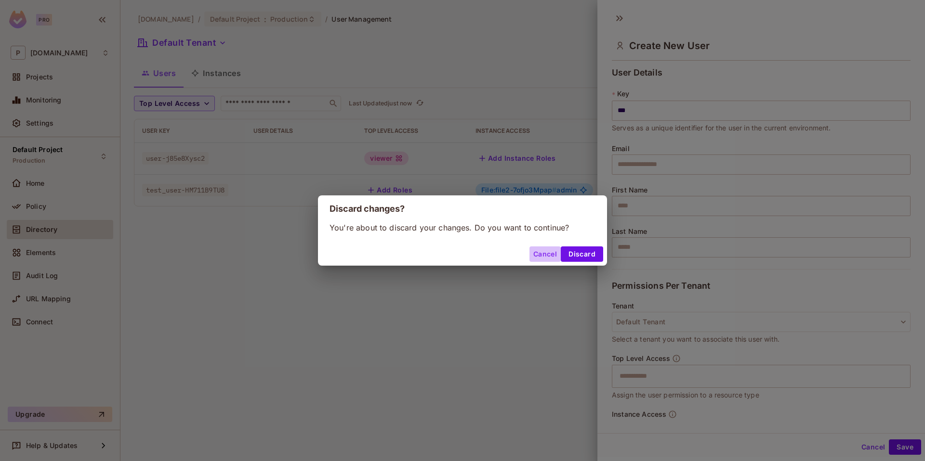
click at [555, 254] on button "Cancel" at bounding box center [544, 254] width 31 height 15
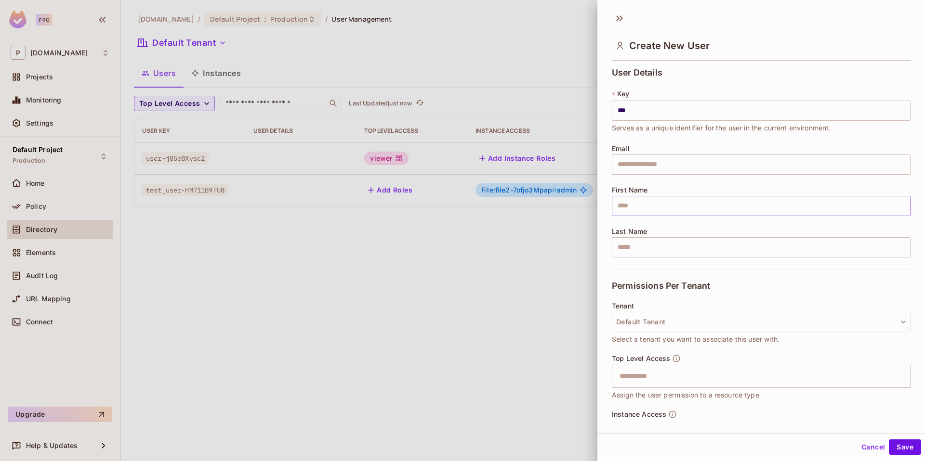
click at [664, 201] on input "text" at bounding box center [761, 206] width 299 height 20
type input "***"
type input "**********"
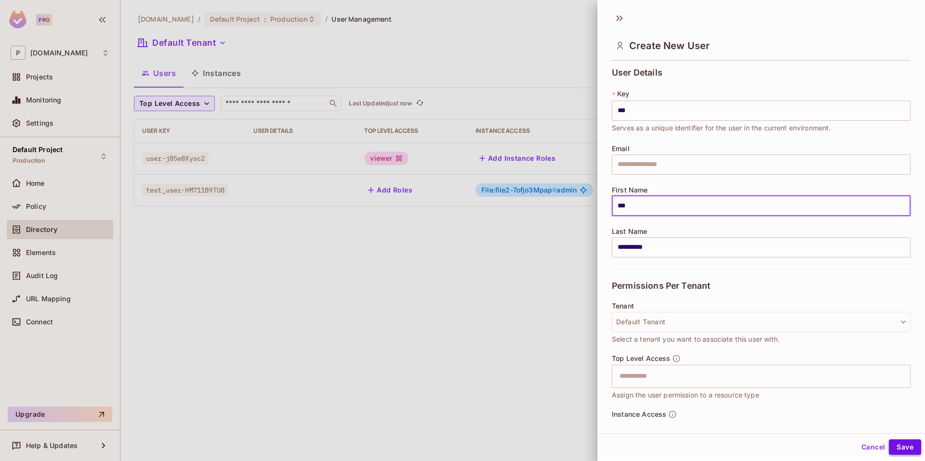
click at [899, 443] on button "Save" at bounding box center [905, 447] width 32 height 15
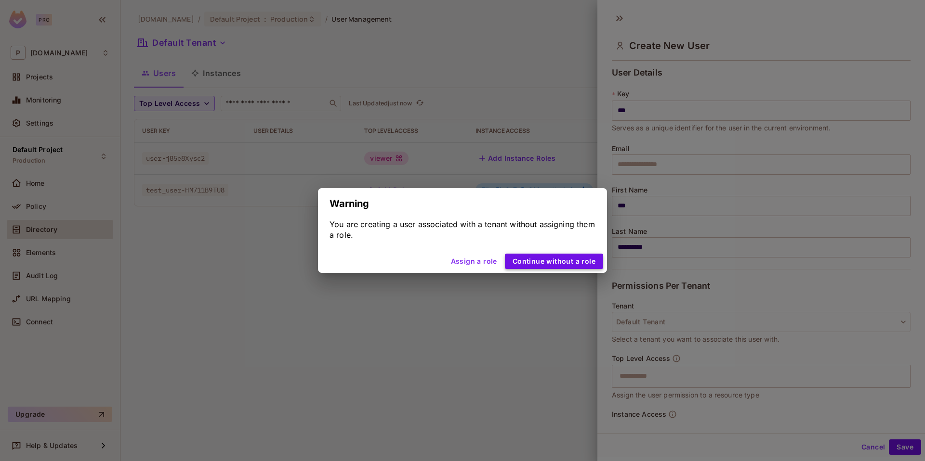
click at [549, 265] on button "Continue without a role" at bounding box center [554, 261] width 98 height 15
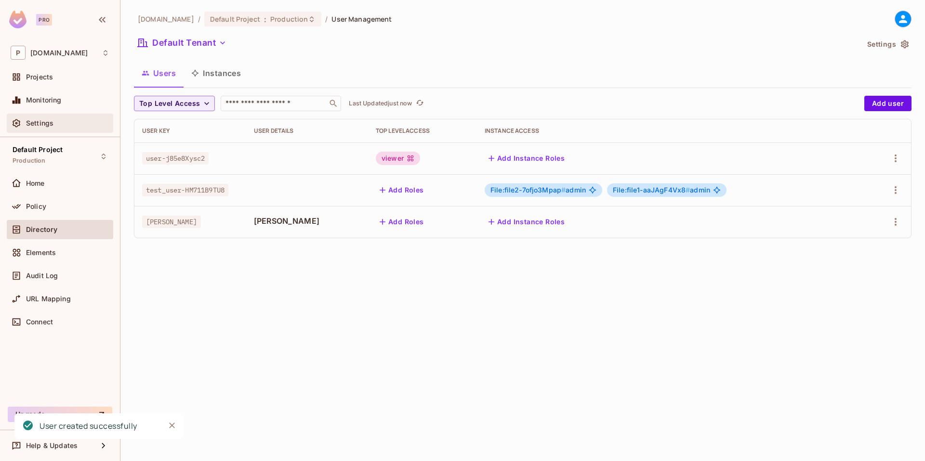
click at [56, 118] on div "Settings" at bounding box center [60, 124] width 99 height 12
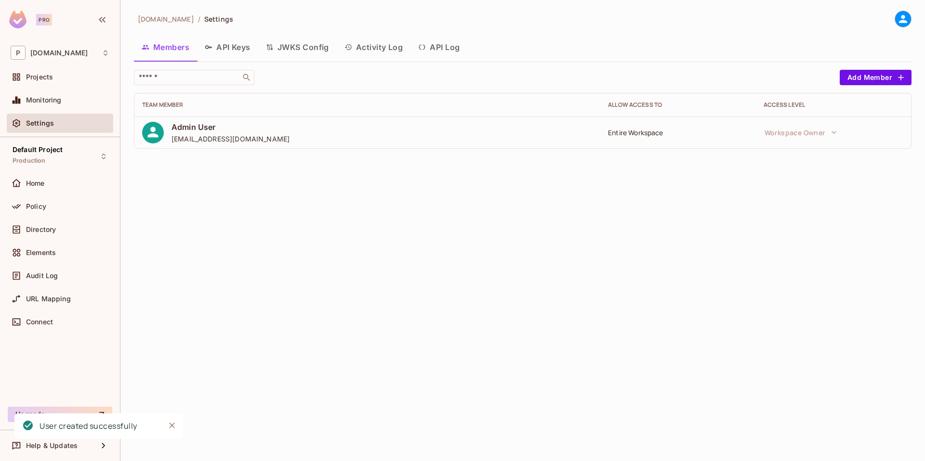
click at [363, 52] on button "Activity Log" at bounding box center [374, 47] width 74 height 24
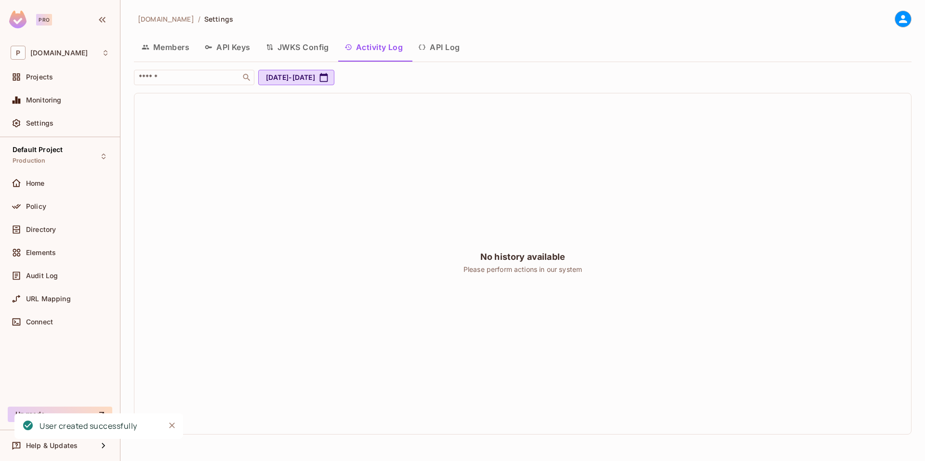
click at [448, 39] on button "API Log" at bounding box center [438, 47] width 57 height 24
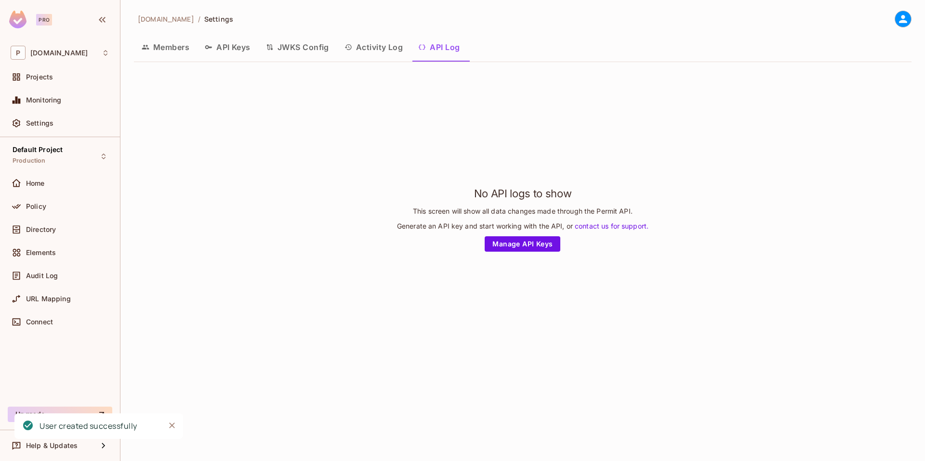
click at [397, 43] on button "Activity Log" at bounding box center [374, 47] width 74 height 24
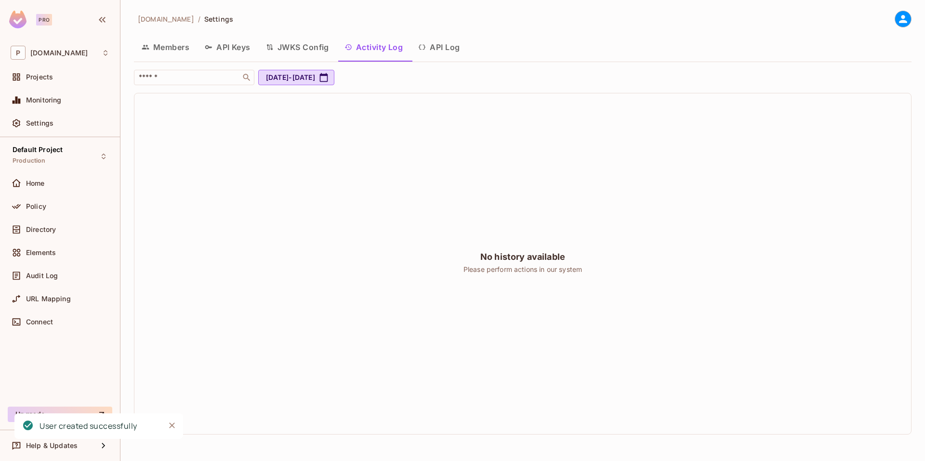
click at [445, 46] on button "API Log" at bounding box center [438, 47] width 57 height 24
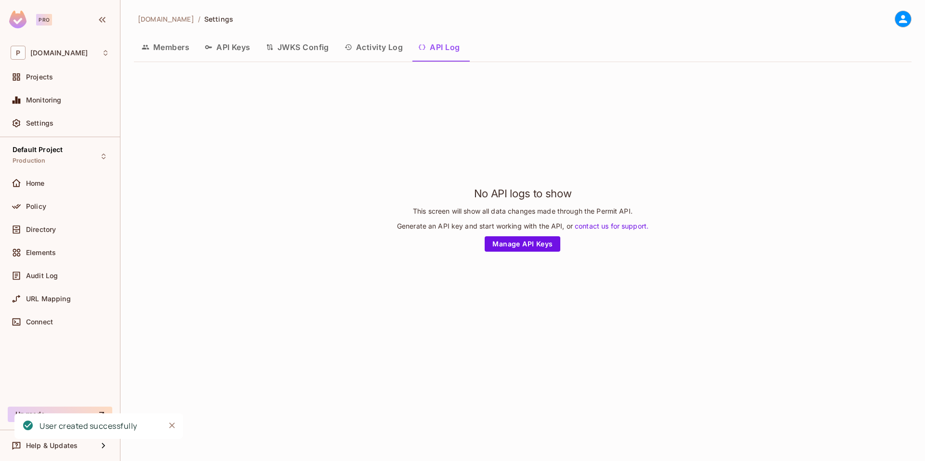
click at [386, 47] on button "Activity Log" at bounding box center [374, 47] width 74 height 24
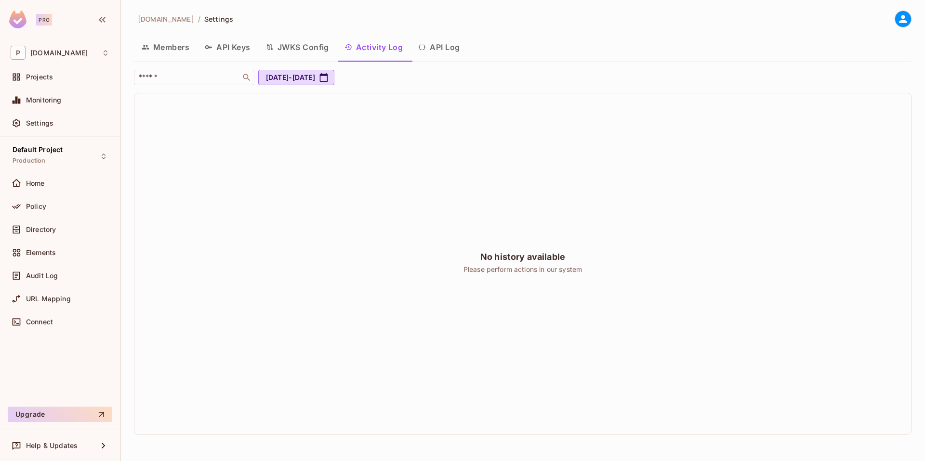
click at [221, 118] on div "No history available Please perform actions in our system" at bounding box center [522, 263] width 777 height 341
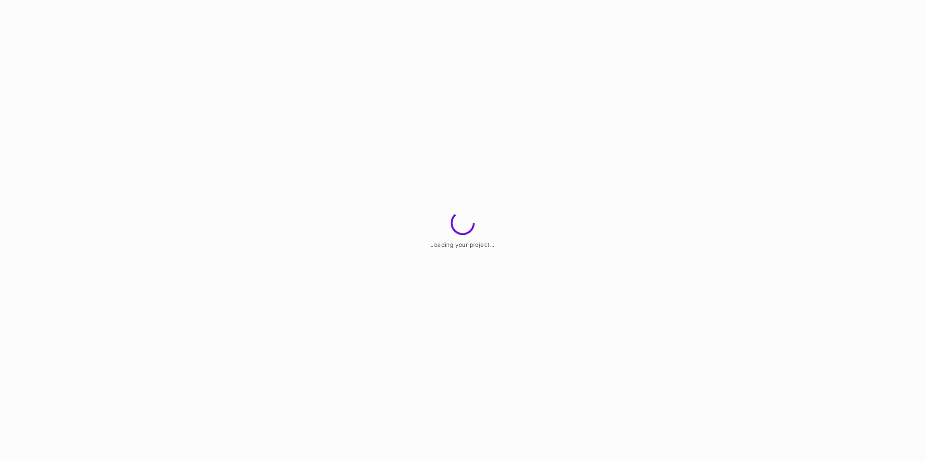
drag, startPoint x: 0, startPoint y: 0, endPoint x: 482, endPoint y: 246, distance: 541.2
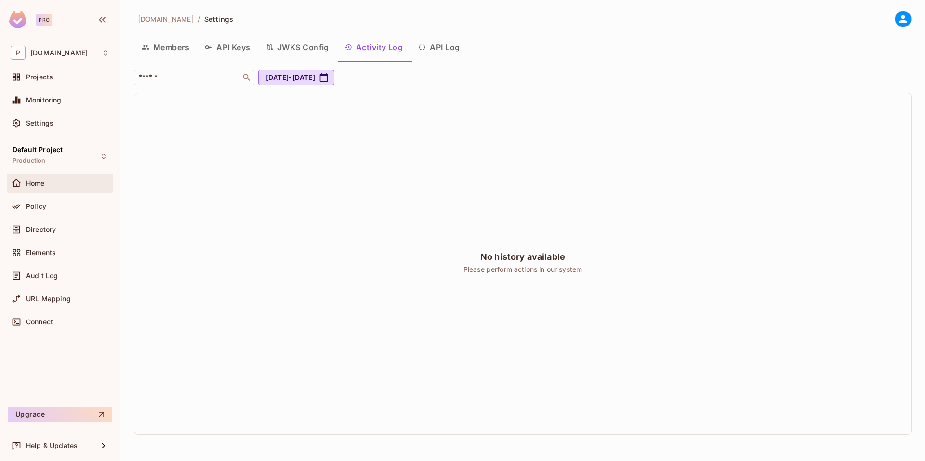
click at [52, 189] on div "Home" at bounding box center [60, 183] width 106 height 19
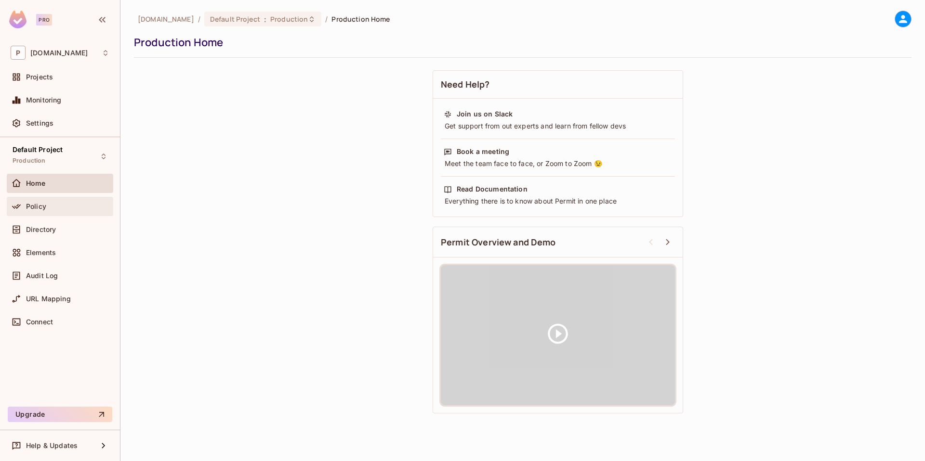
click at [44, 205] on span "Policy" at bounding box center [36, 207] width 20 height 8
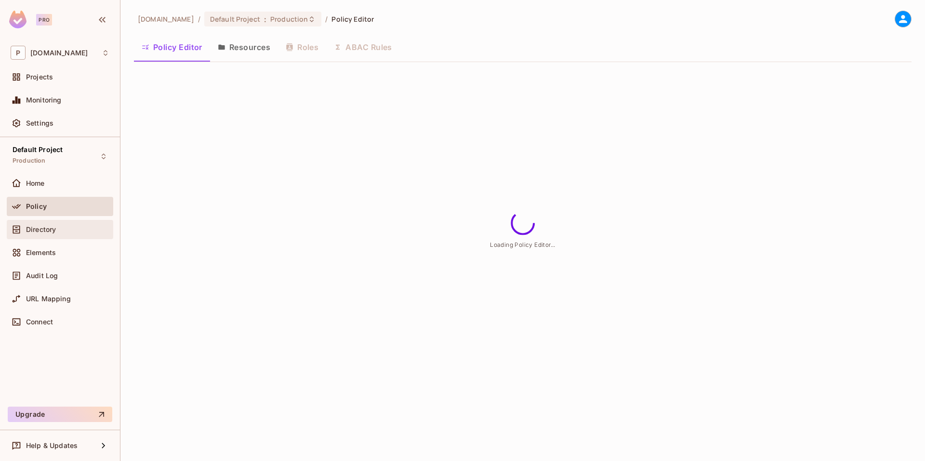
click at [50, 233] on span "Directory" at bounding box center [41, 230] width 30 height 8
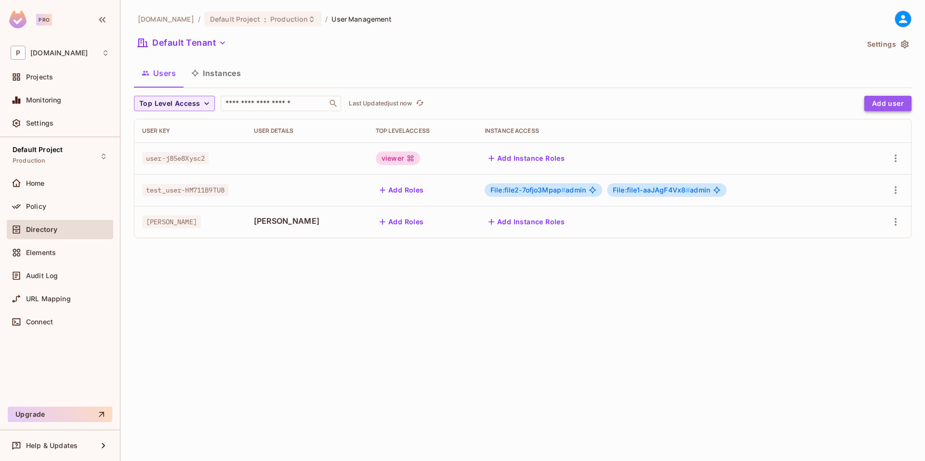
click at [871, 106] on button "Add user" at bounding box center [887, 103] width 47 height 15
click at [339, 320] on div "permit.io / Default Project : Production / User Management Default Tenant Setti…" at bounding box center [522, 230] width 804 height 461
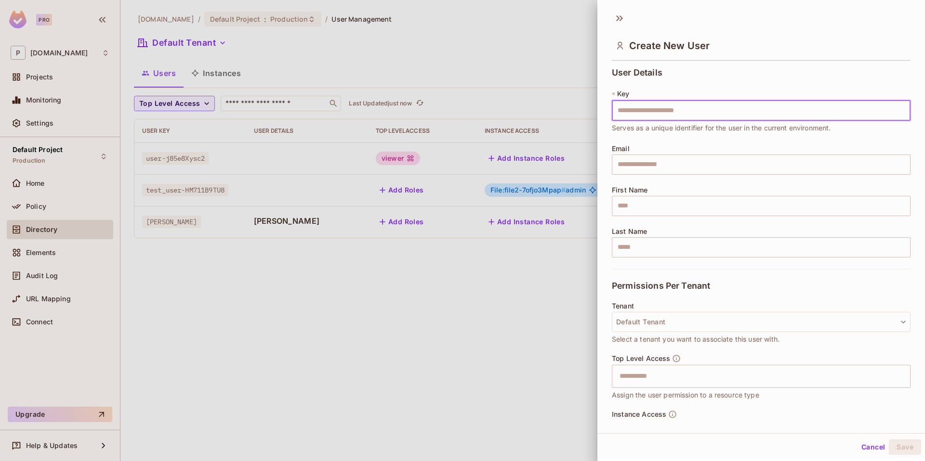
click at [723, 105] on input "text" at bounding box center [761, 111] width 299 height 20
click at [679, 113] on input "text" at bounding box center [761, 111] width 299 height 20
type input "****"
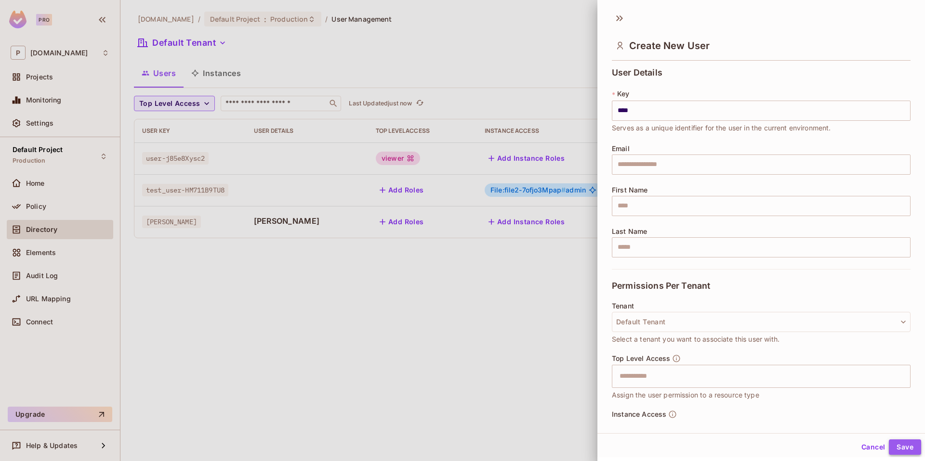
click at [900, 446] on button "Save" at bounding box center [905, 447] width 32 height 15
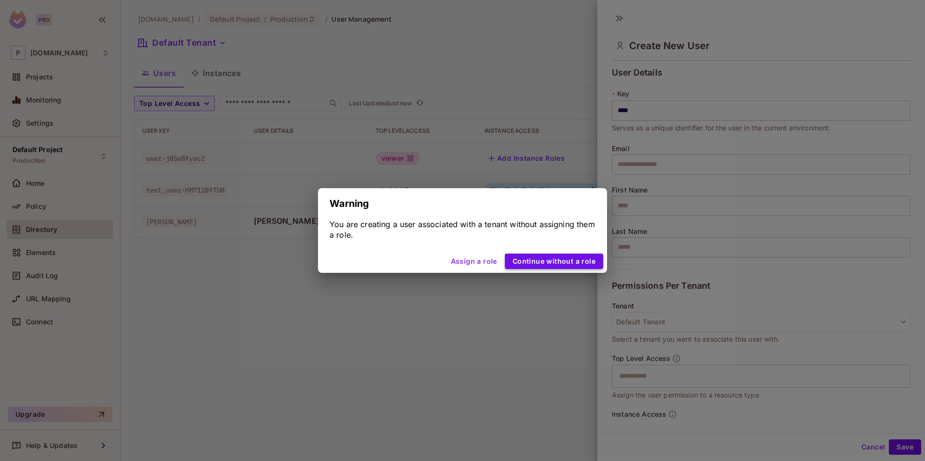
click at [550, 262] on button "Continue without a role" at bounding box center [554, 261] width 98 height 15
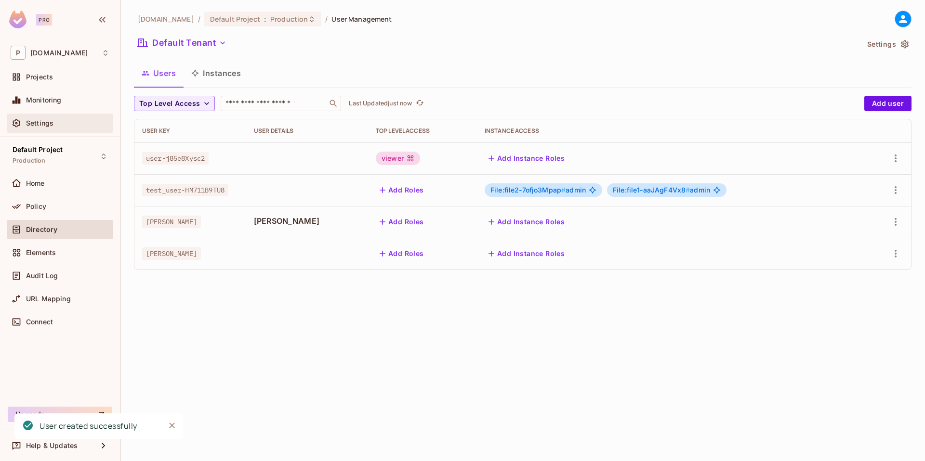
click at [72, 114] on div "Settings" at bounding box center [60, 123] width 106 height 19
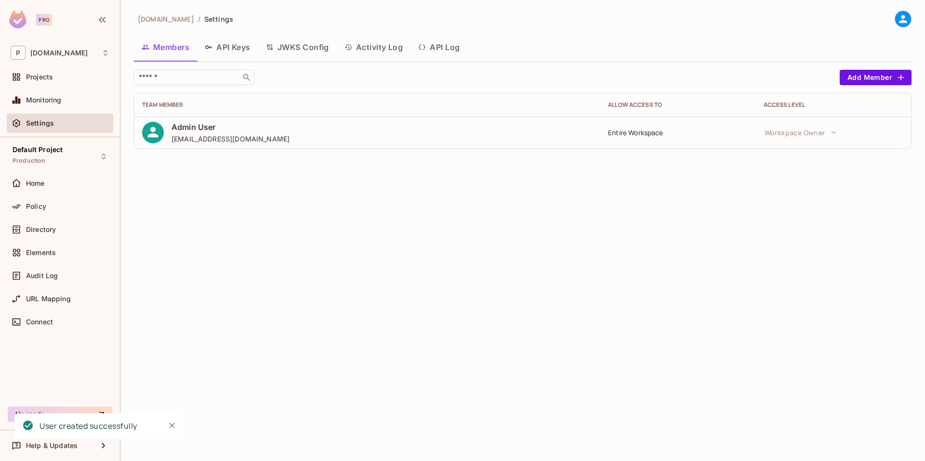
click at [384, 53] on button "Activity Log" at bounding box center [374, 47] width 74 height 24
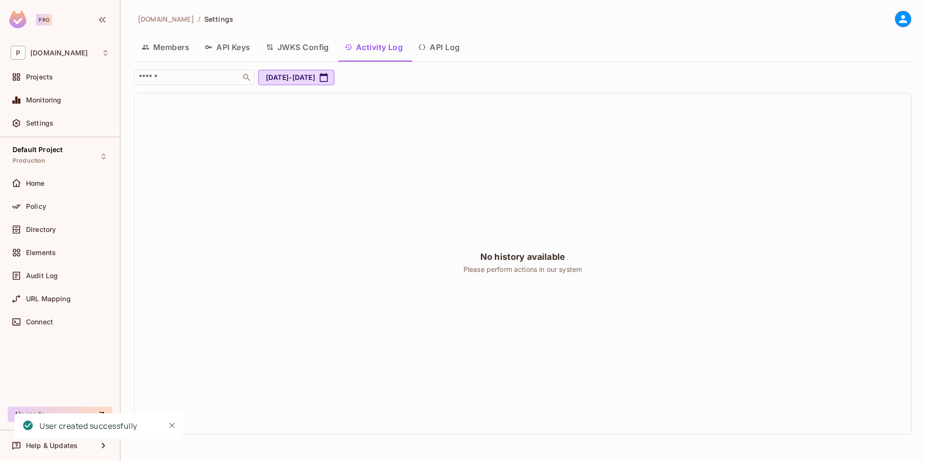
click at [430, 47] on button "API Log" at bounding box center [438, 47] width 57 height 24
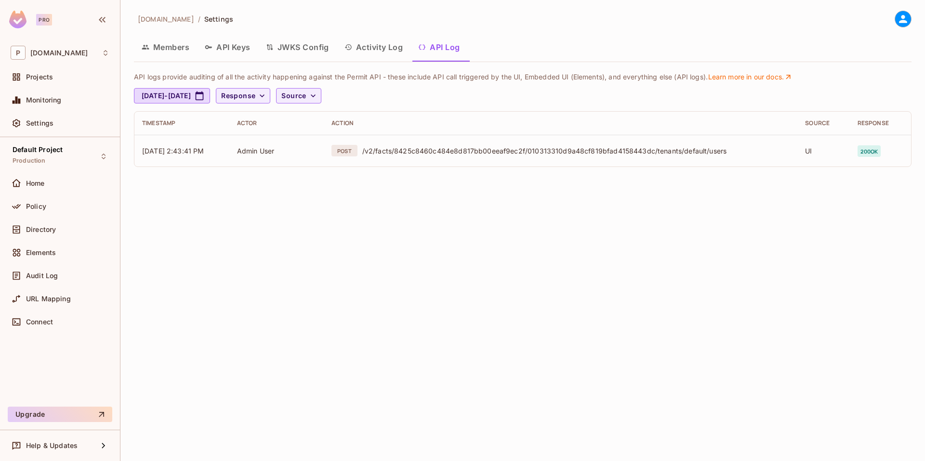
click at [391, 53] on button "Activity Log" at bounding box center [374, 47] width 74 height 24
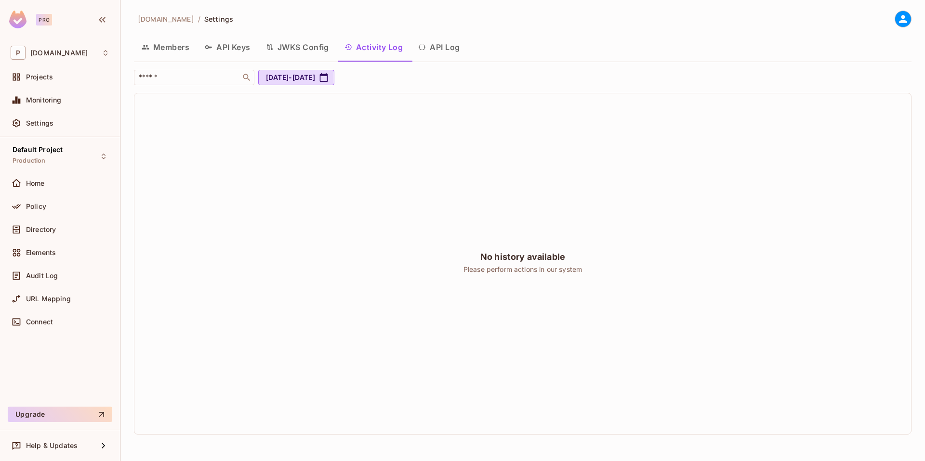
click at [437, 51] on button "API Log" at bounding box center [438, 47] width 57 height 24
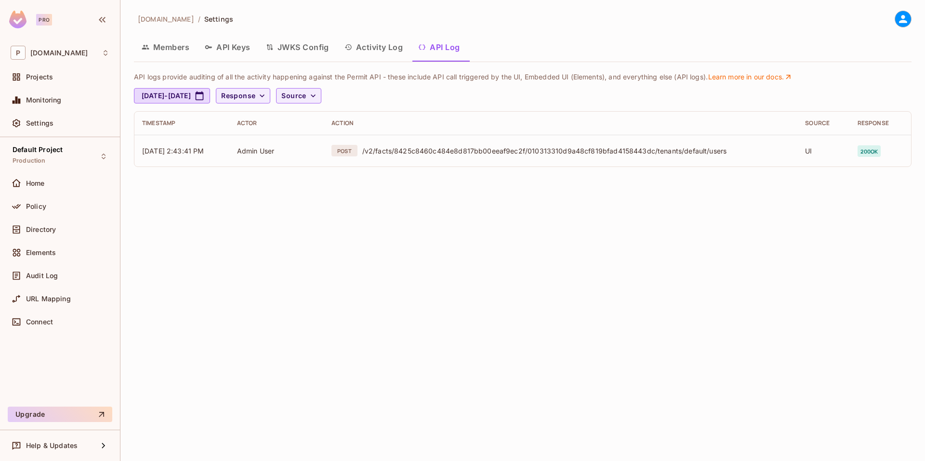
click at [382, 48] on button "Activity Log" at bounding box center [374, 47] width 74 height 24
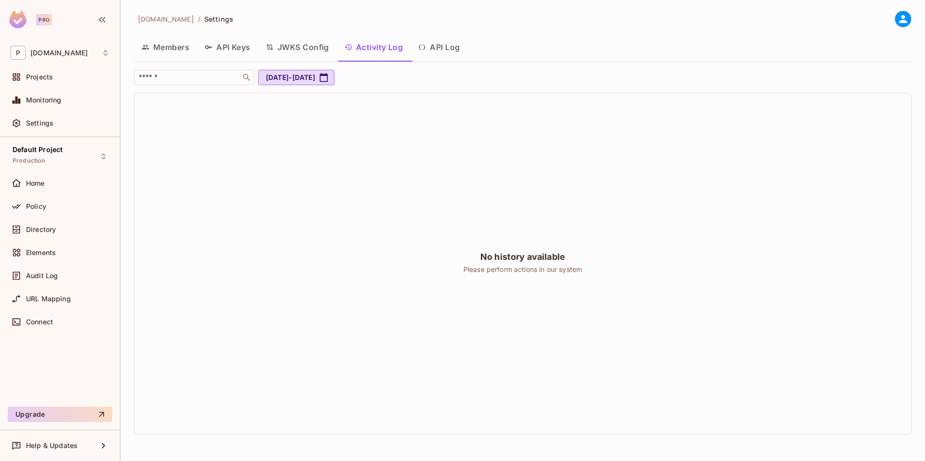
click at [436, 55] on button "API Log" at bounding box center [438, 47] width 57 height 24
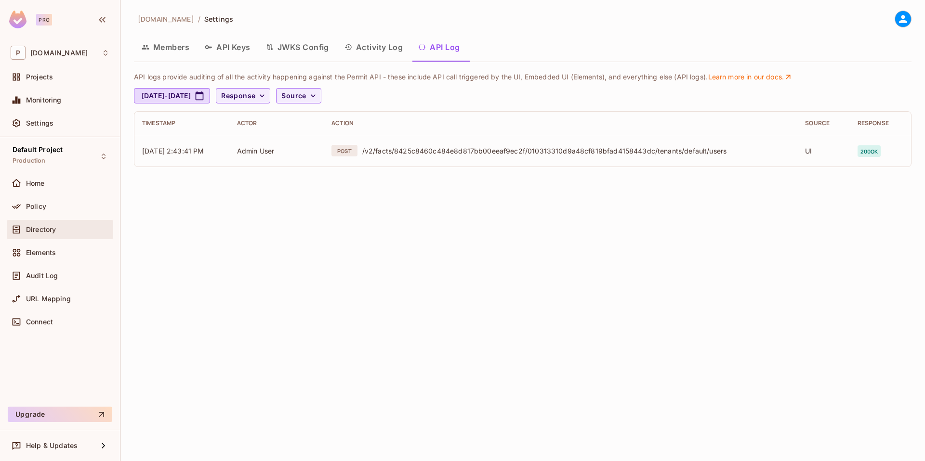
click at [54, 236] on div "Directory" at bounding box center [60, 229] width 106 height 19
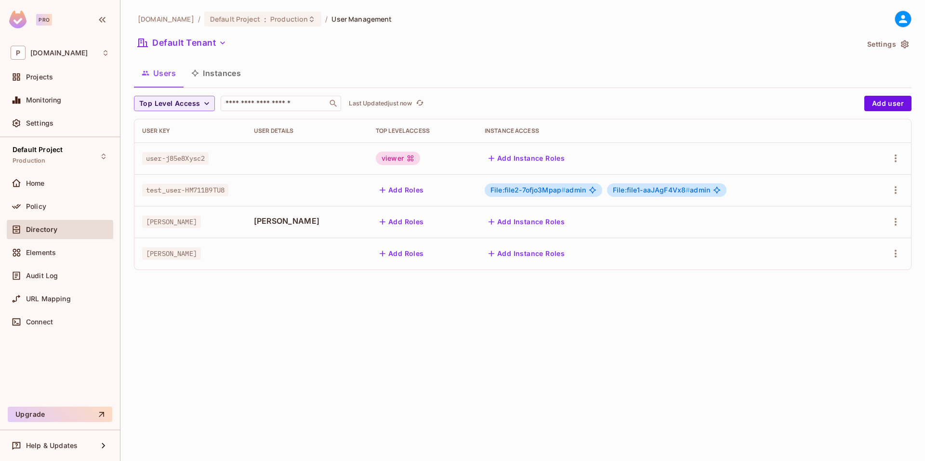
click at [407, 254] on button "Add Roles" at bounding box center [402, 253] width 52 height 15
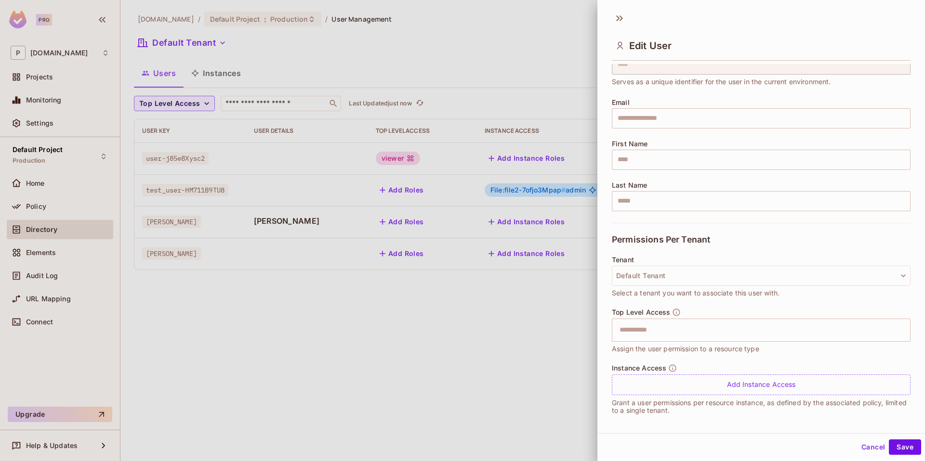
scroll to position [51, 0]
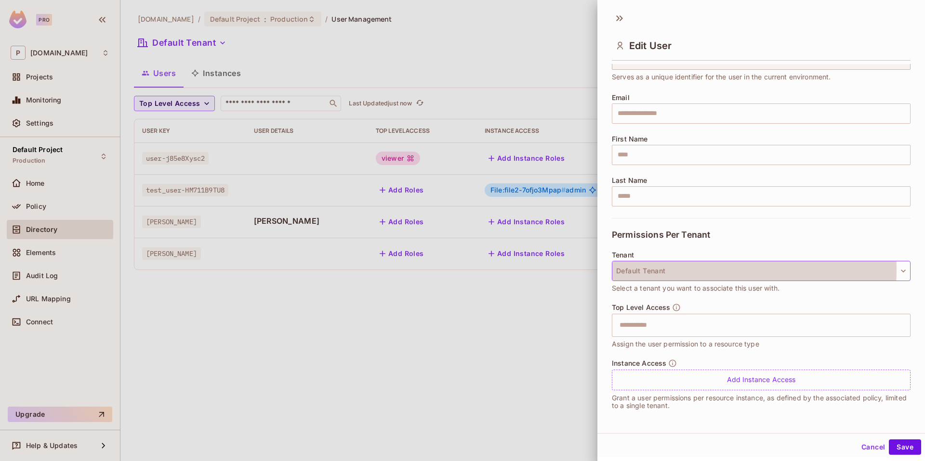
click at [661, 269] on button "Default Tenant" at bounding box center [761, 271] width 299 height 20
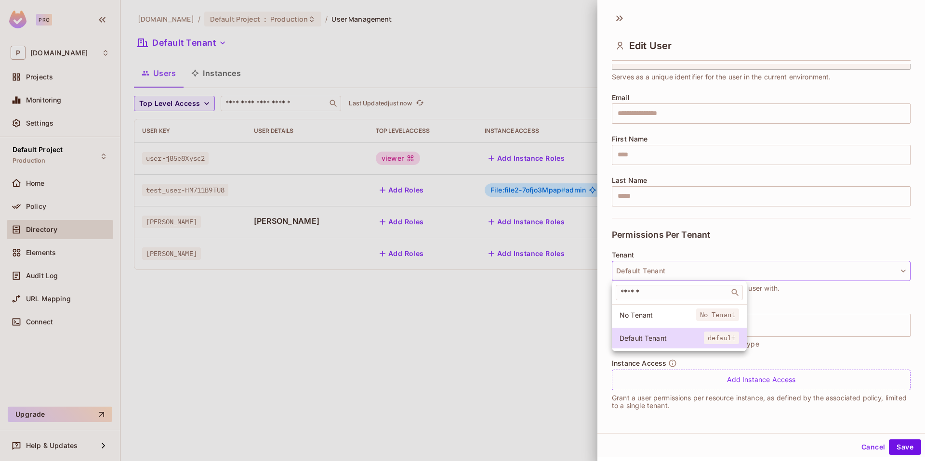
click at [517, 313] on div at bounding box center [462, 230] width 925 height 461
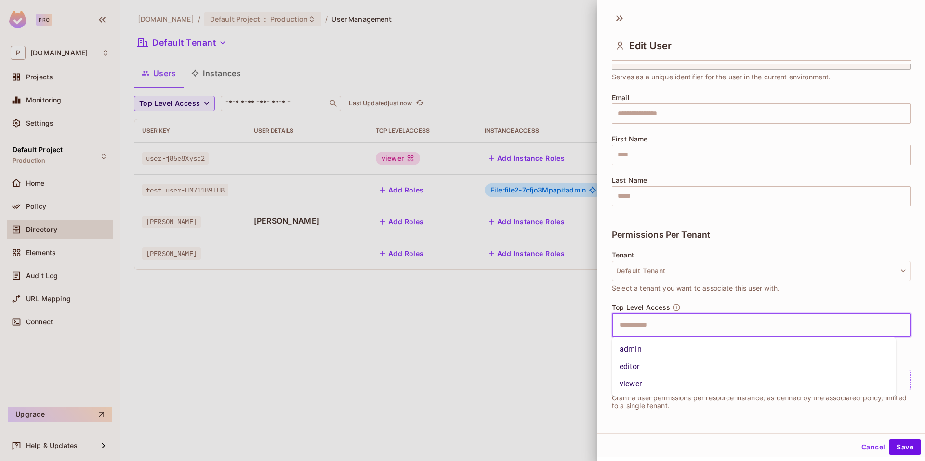
click at [638, 322] on input "text" at bounding box center [753, 325] width 278 height 19
click at [648, 381] on li "viewer" at bounding box center [754, 384] width 284 height 17
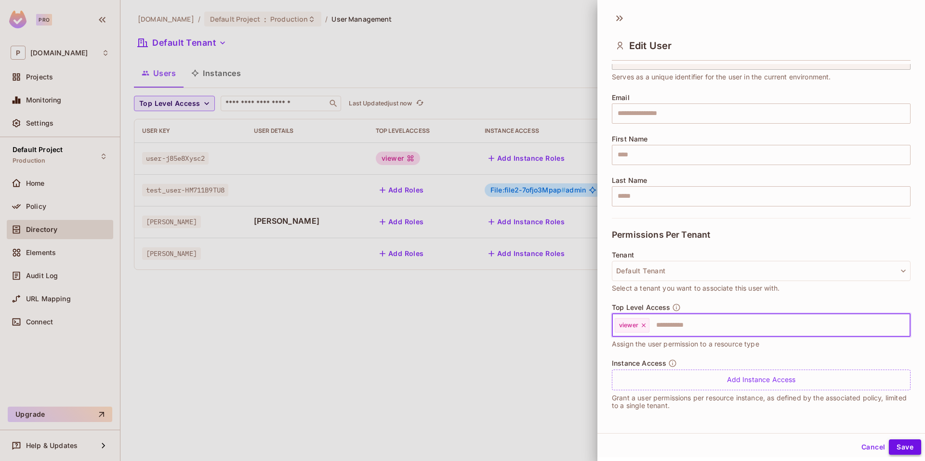
click at [899, 444] on button "Save" at bounding box center [905, 447] width 32 height 15
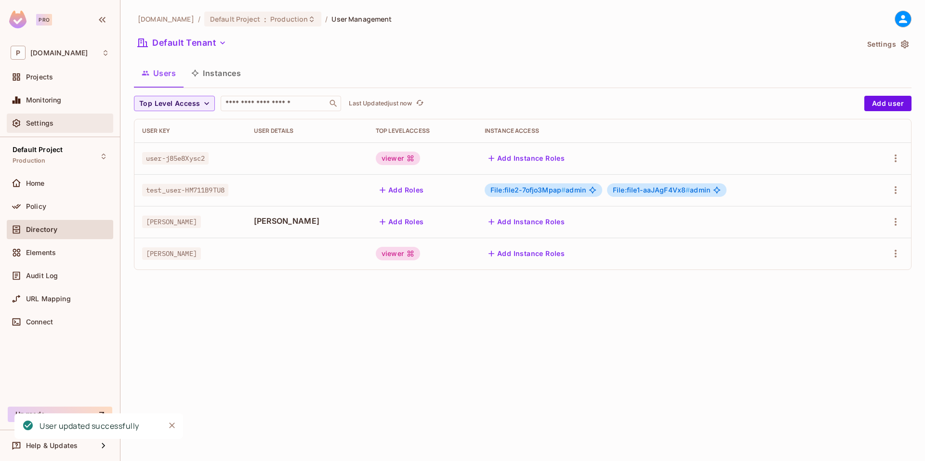
click at [40, 119] on span "Settings" at bounding box center [39, 123] width 27 height 8
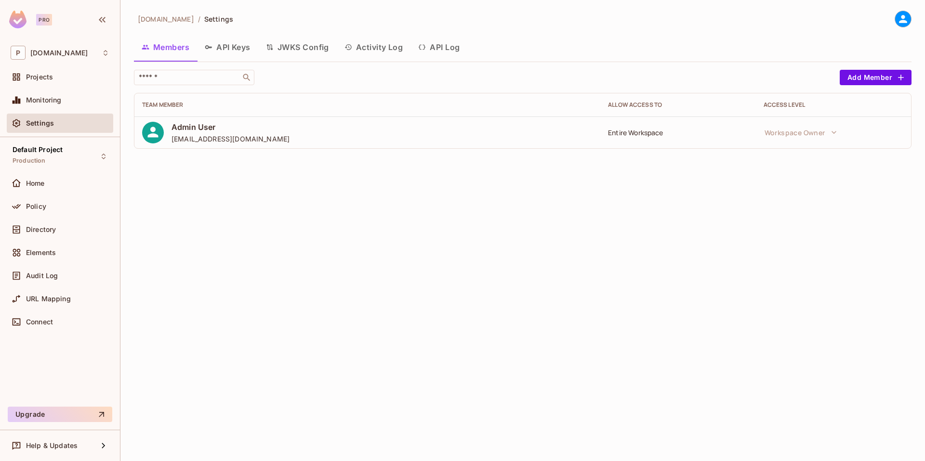
click at [357, 49] on button "Activity Log" at bounding box center [374, 47] width 74 height 24
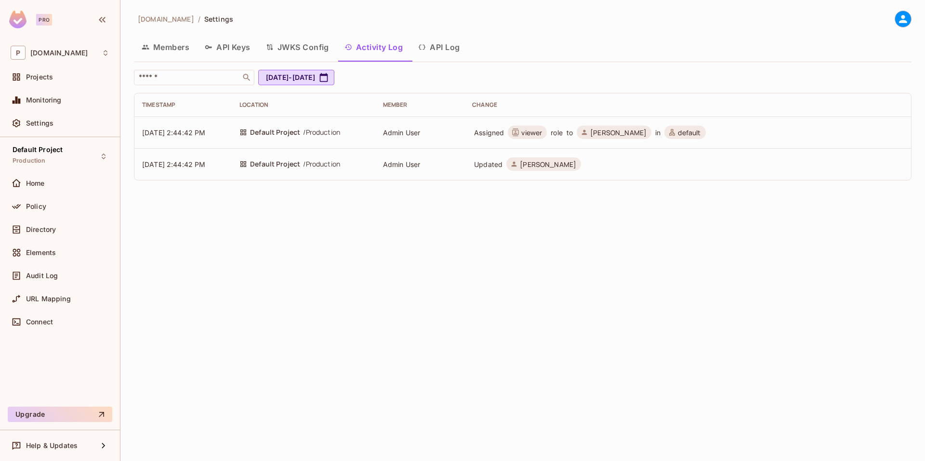
click at [437, 53] on button "API Log" at bounding box center [438, 47] width 57 height 24
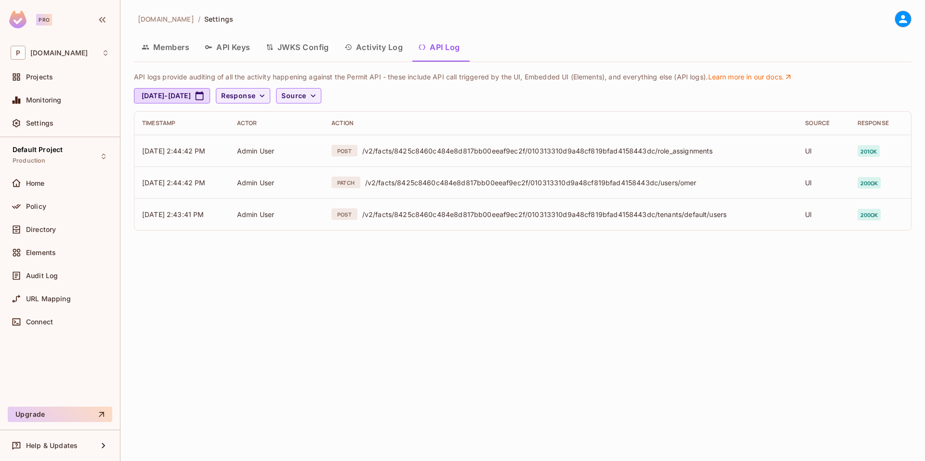
click at [404, 50] on button "Activity Log" at bounding box center [374, 47] width 74 height 24
